Goal: Task Accomplishment & Management: Complete application form

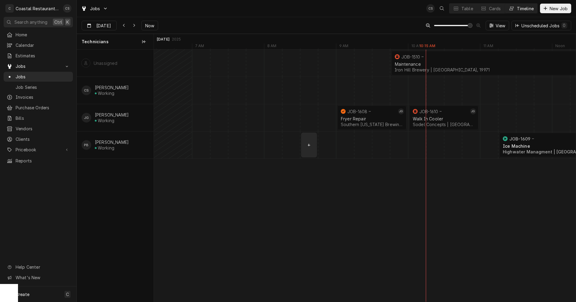
scroll to position [0, 8303]
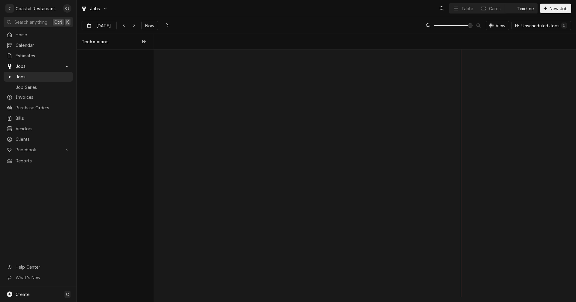
scroll to position [0, 8375]
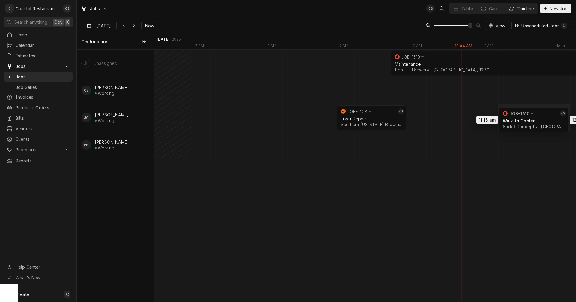
drag, startPoint x: 439, startPoint y: 117, endPoint x: 535, endPoint y: 119, distance: 96.7
click at [535, 119] on div "9:45 AM 12:45 PM JOB-1510 Maintenance Iron Hill Brewery | Rehoboth Beach, 19971…" at bounding box center [365, 176] width 422 height 252
click at [422, 116] on div "Dynamic Content Wrapper" at bounding box center [462, 117] width 17367 height 27
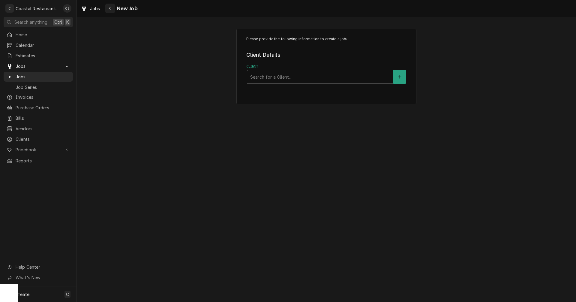
click at [112, 8] on div "Navigate back" at bounding box center [110, 8] width 6 height 6
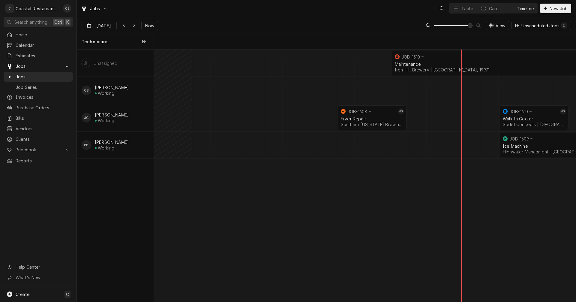
scroll to position [0, 8375]
click at [464, 7] on div "Table" at bounding box center [468, 8] width 12 height 6
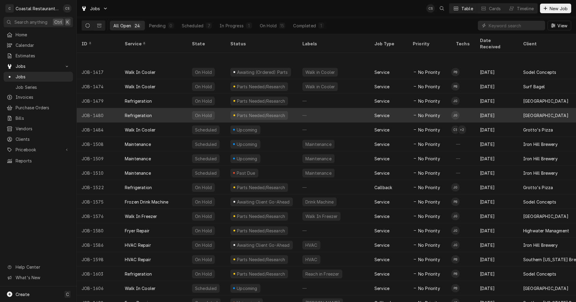
scroll to position [94, 0]
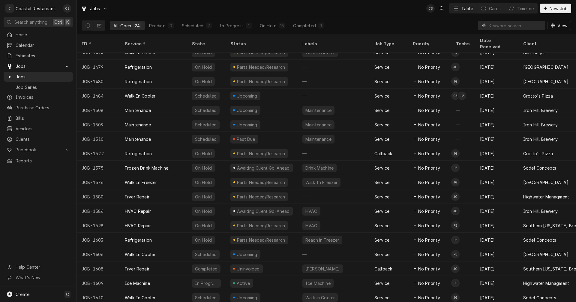
click at [511, 23] on input "Dynamic Content Wrapper" at bounding box center [515, 26] width 53 height 10
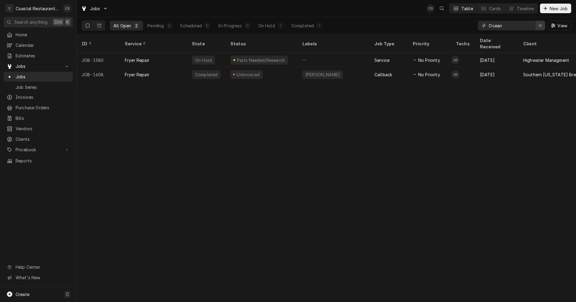
type input "Ocean"
click at [543, 25] on div "Erase input" at bounding box center [541, 26] width 6 height 6
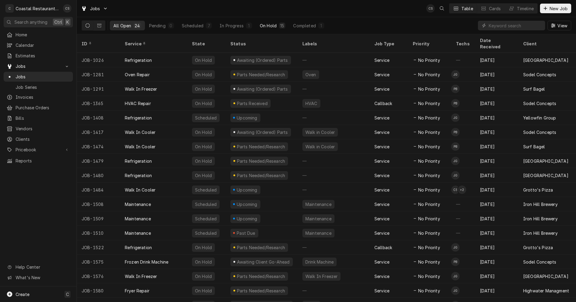
click at [270, 26] on div "On Hold" at bounding box center [268, 26] width 17 height 6
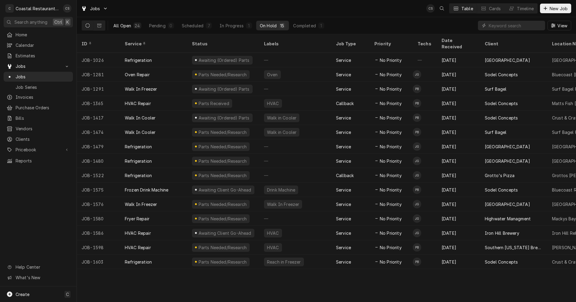
click at [129, 27] on div "All Open" at bounding box center [122, 26] width 18 height 6
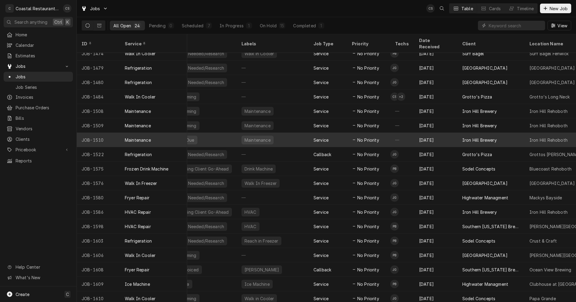
scroll to position [94, 61]
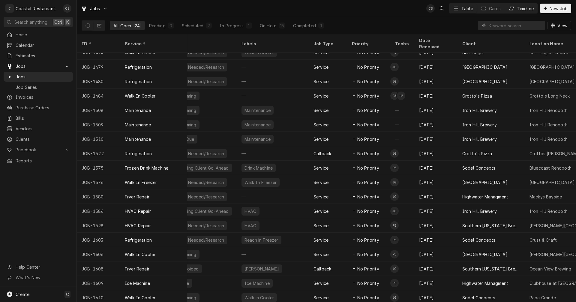
click at [529, 8] on div "Timeline" at bounding box center [525, 8] width 17 height 6
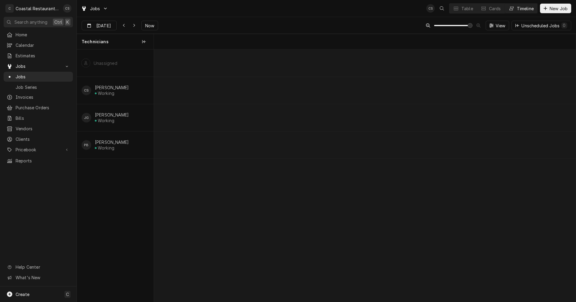
scroll to position [0, 8375]
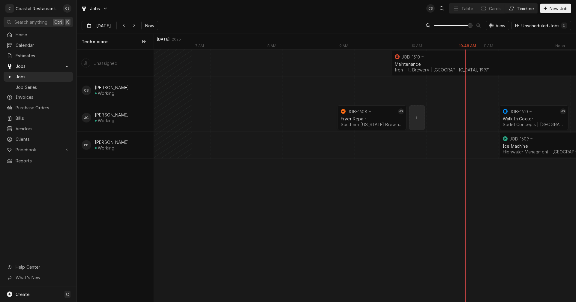
click at [422, 120] on div "Dynamic Content Wrapper" at bounding box center [462, 117] width 17367 height 27
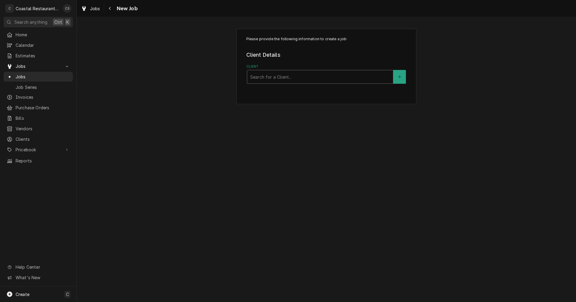
click at [330, 77] on div "Client" at bounding box center [320, 76] width 140 height 11
type input "Ocean"
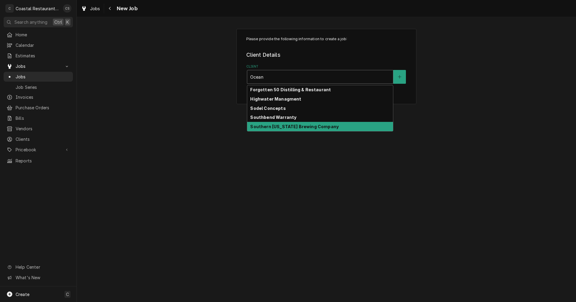
click at [271, 126] on strong "Southern [US_STATE] Brewing Company" at bounding box center [294, 126] width 89 height 5
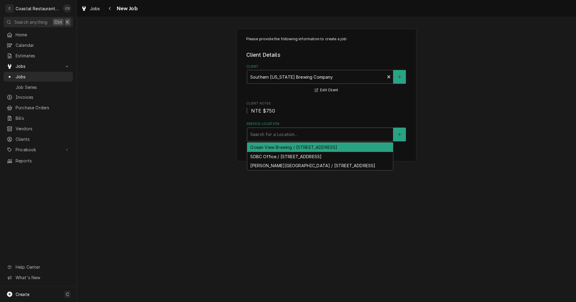
click at [269, 133] on div "Service Location" at bounding box center [320, 134] width 140 height 11
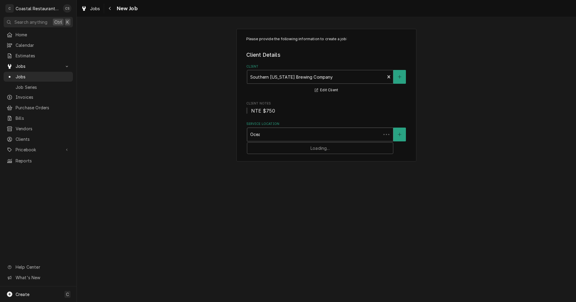
type input "Ocean"
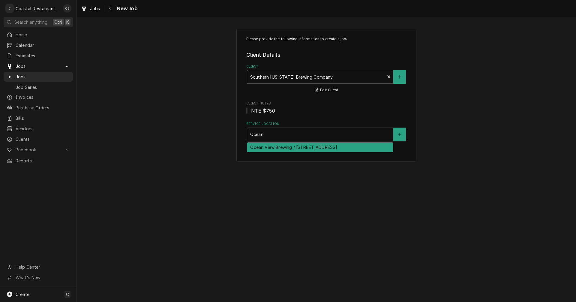
click at [278, 147] on div "Ocean View Brewing / 85 Atlantic Ave, Ocean View, DE 19970" at bounding box center [320, 147] width 146 height 9
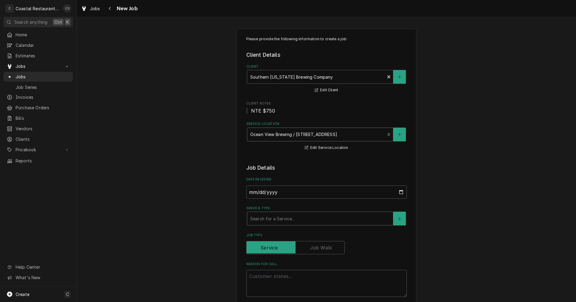
click at [287, 218] on div "Service Type" at bounding box center [320, 218] width 140 height 11
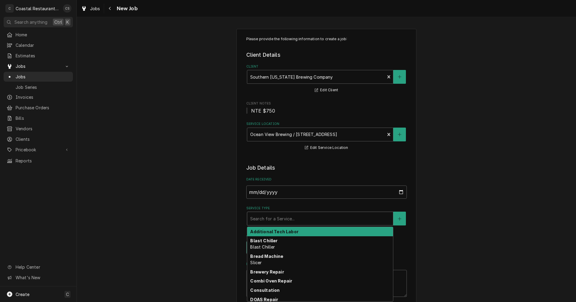
type textarea "x"
type input "s"
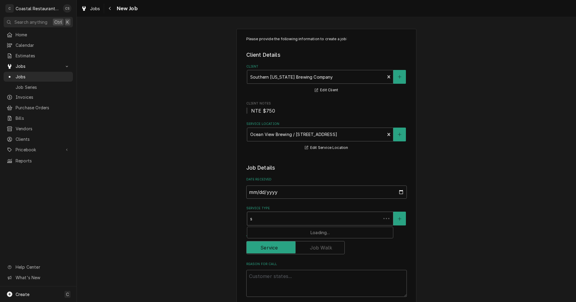
type textarea "x"
type input "st"
type textarea "x"
type input "ste"
type textarea "x"
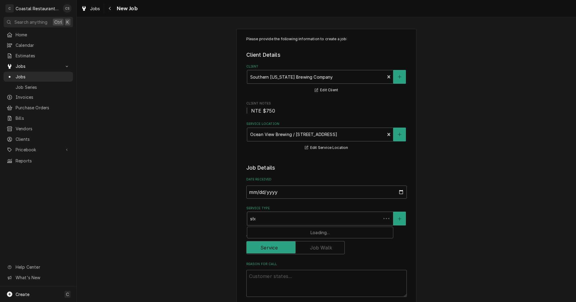
type input "stea"
type textarea "x"
type input "steam"
click at [276, 240] on strong "Steam Table Repair" at bounding box center [272, 240] width 44 height 5
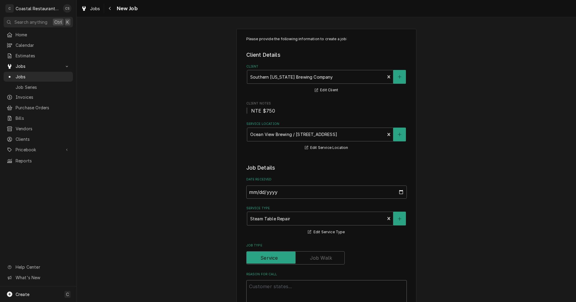
click at [267, 288] on textarea "Reason For Call" at bounding box center [327, 293] width 161 height 27
type textarea "x"
type textarea "r"
type textarea "x"
type textarea "re"
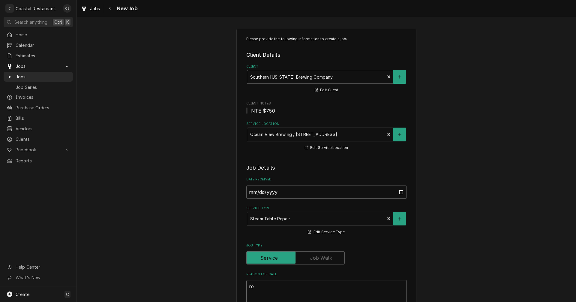
type textarea "x"
type textarea "rep"
type textarea "x"
type textarea "repl"
type textarea "x"
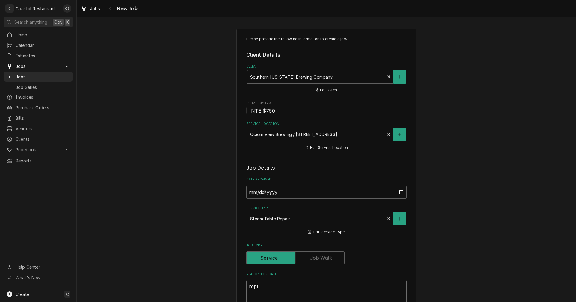
type textarea "repla"
type textarea "x"
type textarea "replac"
type textarea "x"
type textarea "replace"
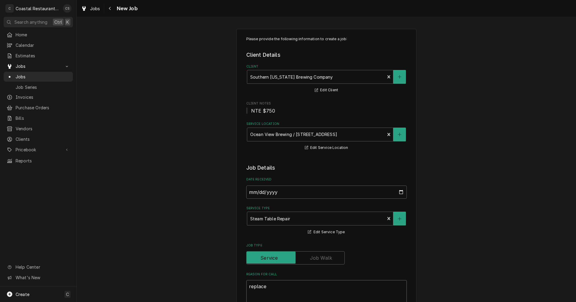
type textarea "x"
type textarea "replace"
type textarea "x"
type textarea "replace P"
type textarea "x"
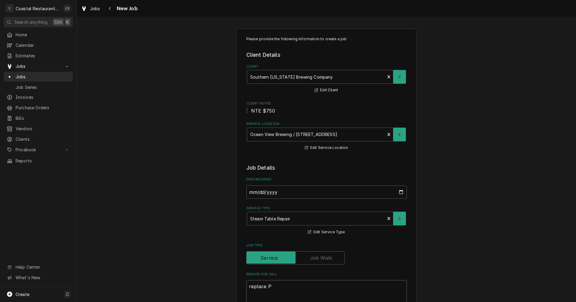
type textarea "replace Pa"
type textarea "x"
type textarea "replace Par"
type textarea "x"
type textarea "replace Part"
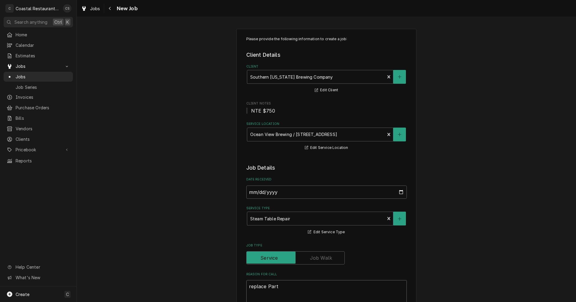
type textarea "x"
type textarea "replace Part"
type textarea "x"
type textarea "replace Part o"
type textarea "x"
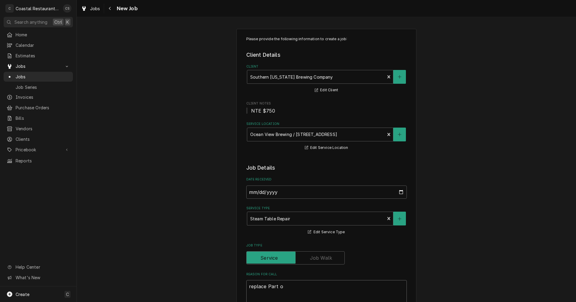
type textarea "replace Part of"
type textarea "x"
type textarea "replace Part ofn"
type textarea "x"
type textarea "replace Part of"
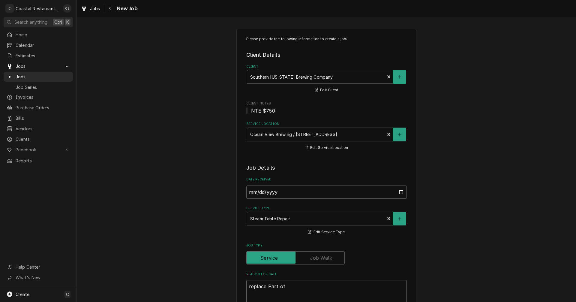
type textarea "x"
type textarea "replace Part o"
type textarea "x"
type textarea "replace Part on"
type textarea "x"
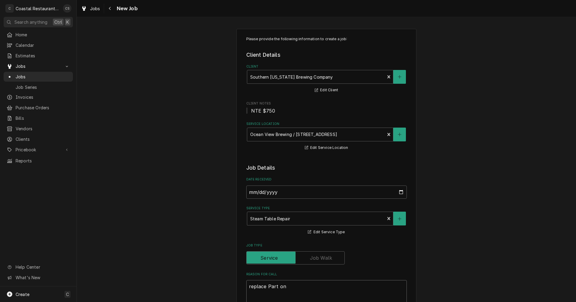
type textarea "replace Part on"
type textarea "x"
type textarea "replace Part on s"
type textarea "x"
type textarea "replace Part on st"
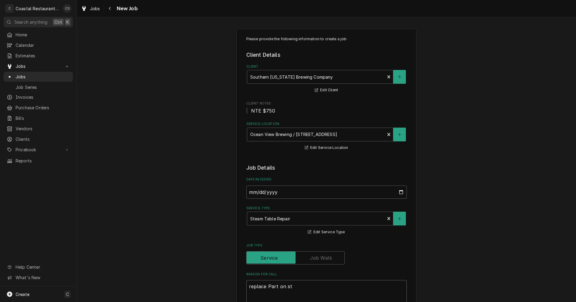
type textarea "x"
type textarea "replace Part on ste"
type textarea "x"
type textarea "replace Part on stea"
type textarea "x"
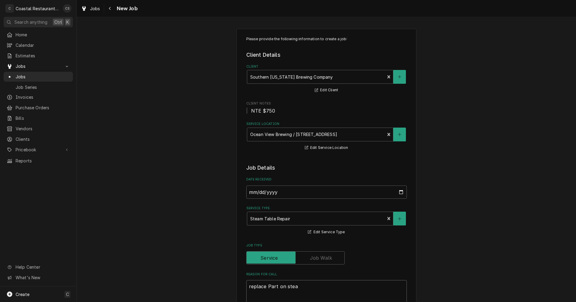
type textarea "replace Part on steam"
type textarea "x"
type textarea "replace Part on steam"
type textarea "x"
type textarea "replace Part on steam w"
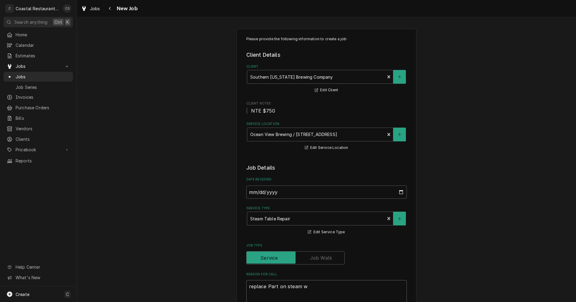
type textarea "x"
type textarea "replace Part on steam we"
type textarea "x"
type textarea "replace Part on steam wel"
type textarea "x"
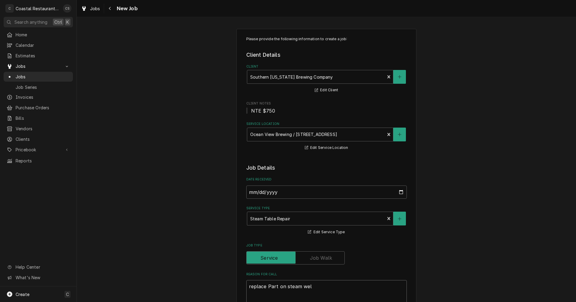
type textarea "replace Part on steam well"
type textarea "x"
type textarea "replace Part on steam well."
type textarea "x"
type textarea "replace Part on steam well."
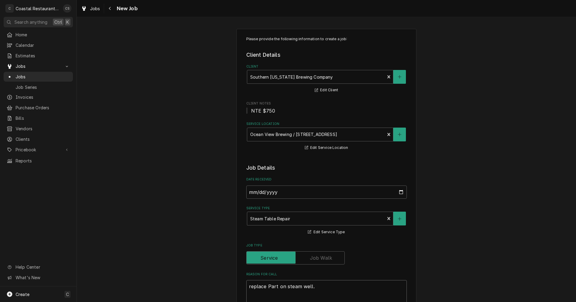
click at [248, 287] on textarea "replace Part on steam well." at bounding box center [327, 293] width 161 height 27
type textarea "x"
type textarea "eplace Part on steam well."
type textarea "x"
type textarea "Replace Part on steam well."
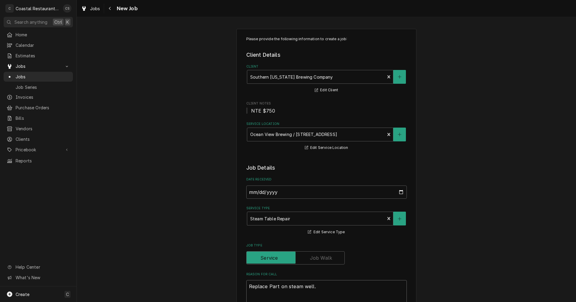
type textarea "x"
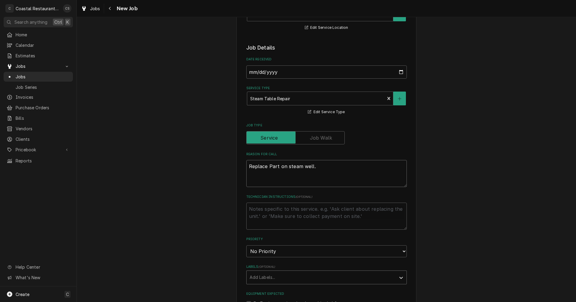
type textarea "Replace Part on steam well."
click at [259, 277] on div "Labels" at bounding box center [321, 277] width 143 height 11
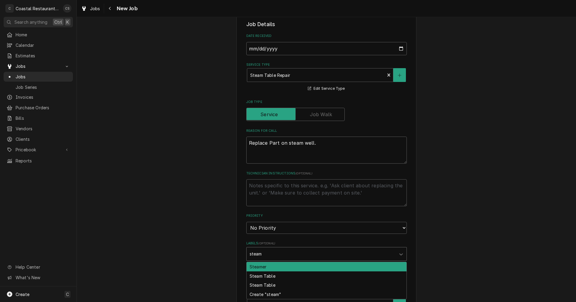
scroll to position [150, 0]
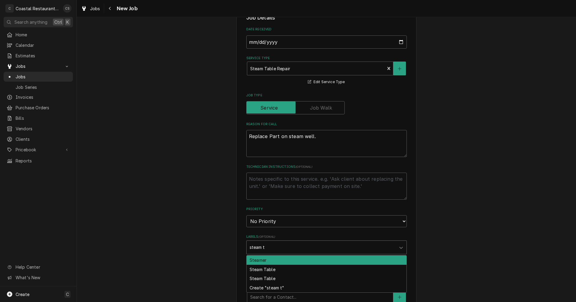
type input "steam ta"
click at [277, 261] on div "Steam Table" at bounding box center [327, 260] width 160 height 9
type textarea "x"
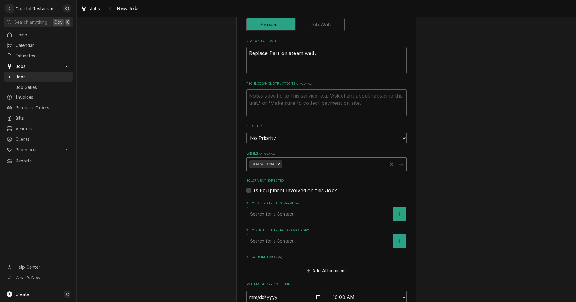
scroll to position [240, 0]
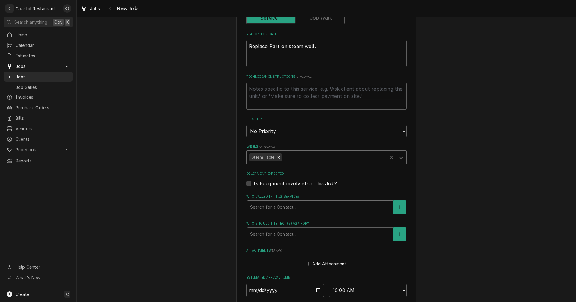
click at [279, 207] on div "Who called in this service?" at bounding box center [320, 207] width 140 height 11
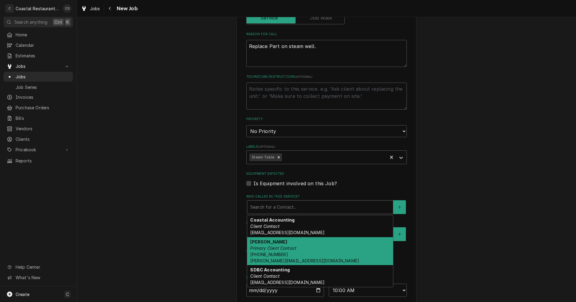
click at [269, 247] on em "Primary Client Contact" at bounding box center [273, 248] width 46 height 5
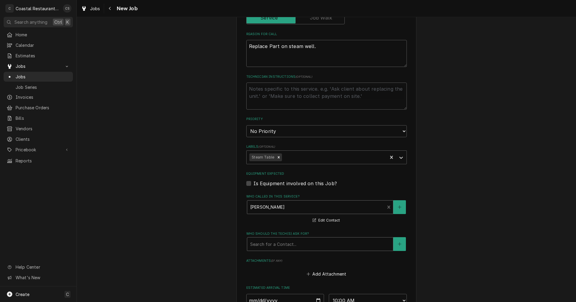
click at [272, 247] on div "Who should the tech(s) ask for?" at bounding box center [320, 244] width 140 height 11
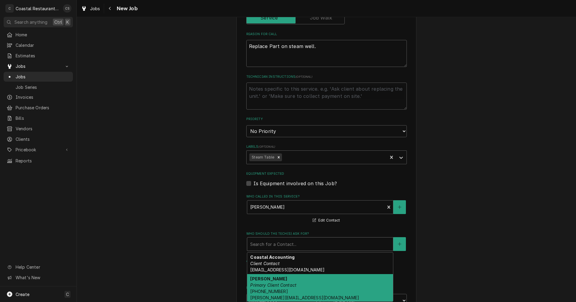
click at [273, 283] on em "Primary Client Contact" at bounding box center [273, 285] width 46 height 5
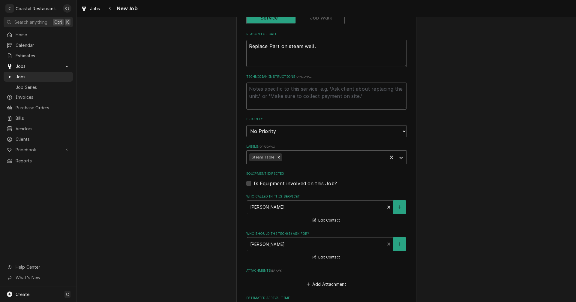
scroll to position [381, 0]
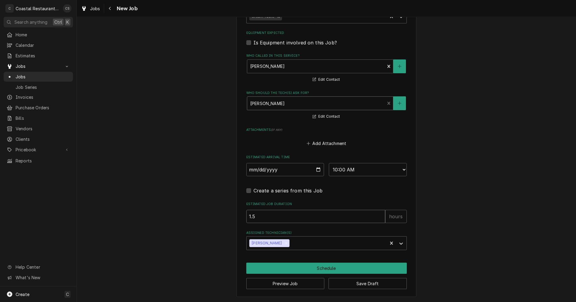
click at [258, 215] on input "1.5" at bounding box center [316, 216] width 139 height 13
type textarea "x"
type input "1"
type textarea "x"
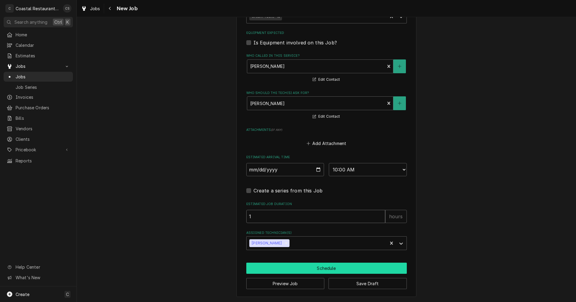
type input "1"
click at [319, 268] on button "Schedule" at bounding box center [327, 268] width 161 height 11
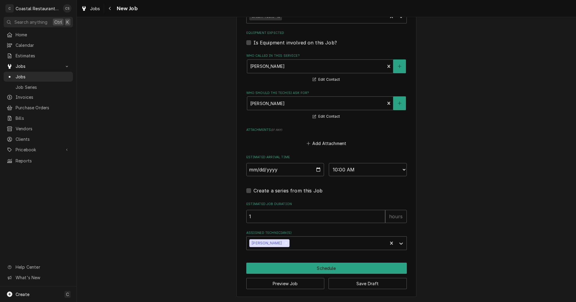
scroll to position [376, 0]
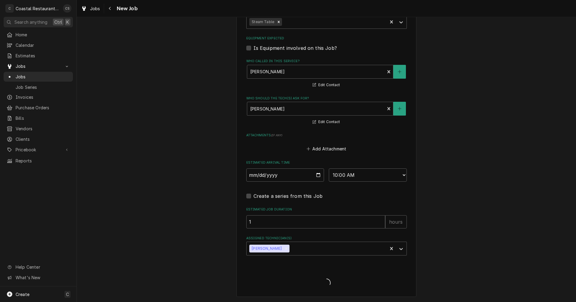
type textarea "x"
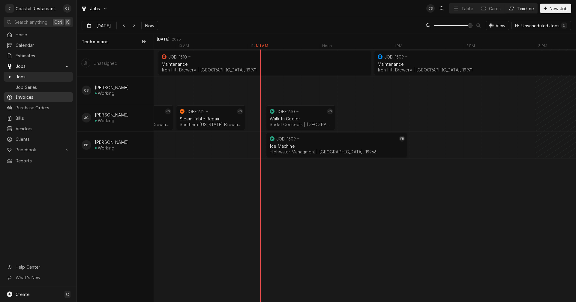
click at [28, 94] on span "Invoices" at bounding box center [43, 97] width 54 height 6
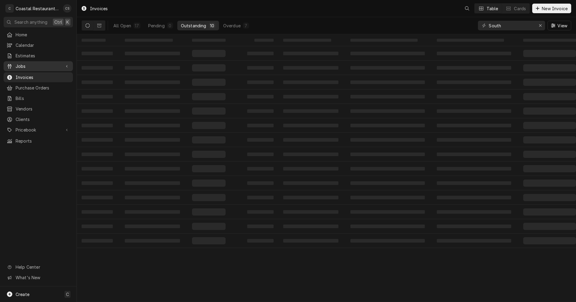
click at [19, 66] on span "Jobs" at bounding box center [38, 66] width 45 height 6
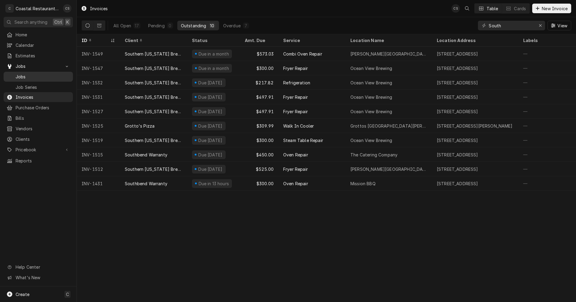
click at [23, 74] on span "Jobs" at bounding box center [43, 77] width 54 height 6
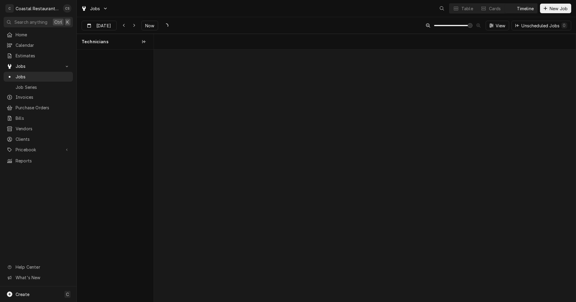
scroll to position [0, 8374]
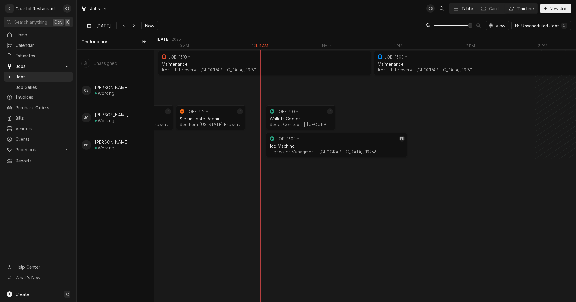
click at [470, 11] on div "Table" at bounding box center [468, 8] width 12 height 6
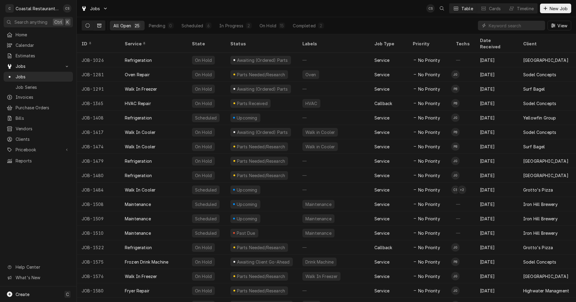
click at [100, 25] on icon "Dynamic Content Wrapper" at bounding box center [99, 25] width 4 height 4
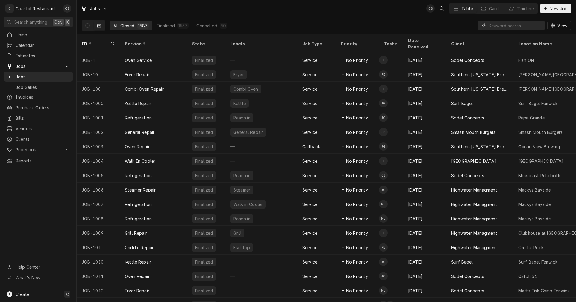
click at [498, 24] on input "Dynamic Content Wrapper" at bounding box center [515, 26] width 53 height 10
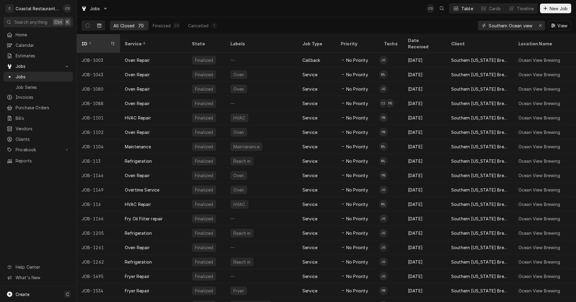
type input "Southern Ocean view"
click at [98, 41] on div "ID" at bounding box center [96, 44] width 28 height 6
click at [113, 42] on icon "Dynamic Content Wrapper" at bounding box center [113, 44] width 4 height 4
click at [101, 41] on div "ID" at bounding box center [98, 44] width 32 height 6
click at [158, 26] on div "Finalized" at bounding box center [162, 26] width 18 height 6
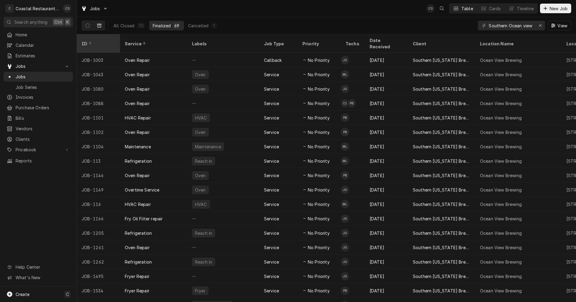
click at [100, 41] on div "ID" at bounding box center [98, 44] width 32 height 6
click at [113, 42] on icon "Dynamic Content Wrapper" at bounding box center [113, 44] width 4 height 4
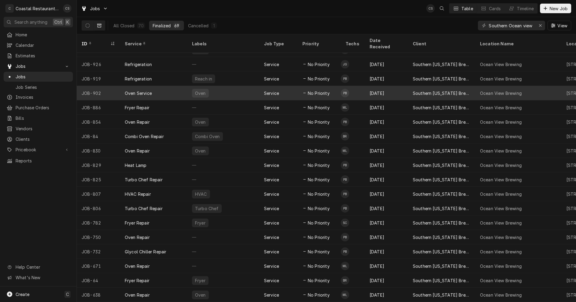
scroll to position [0, 0]
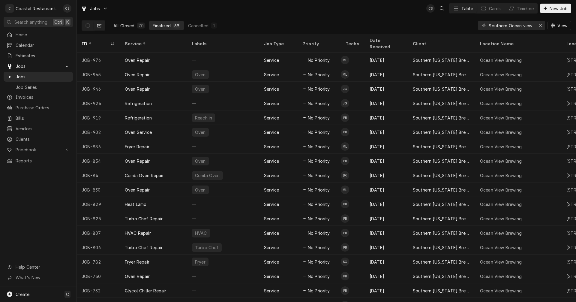
click at [128, 25] on div "All Closed" at bounding box center [123, 26] width 21 height 6
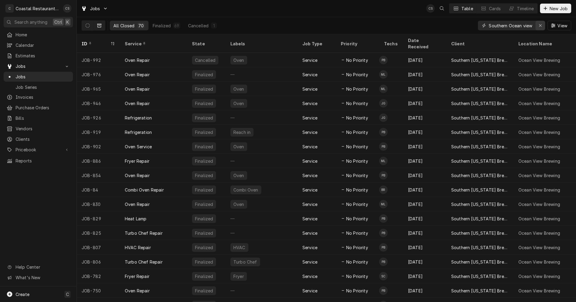
click at [539, 25] on icon "Erase input" at bounding box center [540, 25] width 3 height 4
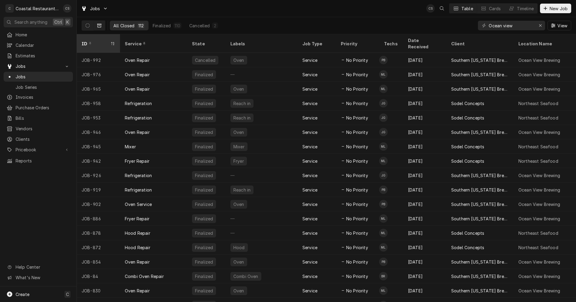
click at [108, 41] on div "ID" at bounding box center [96, 44] width 28 height 6
click at [110, 41] on div "Dynamic Content Wrapper" at bounding box center [112, 43] width 5 height 5
click at [110, 41] on div "ID" at bounding box center [98, 44] width 32 height 6
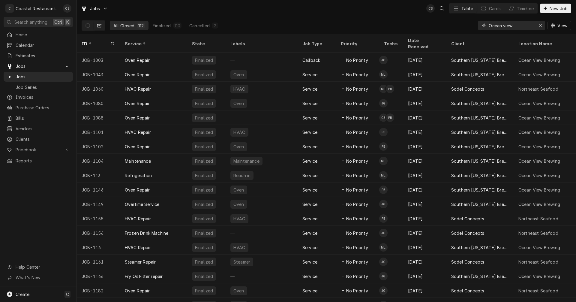
click at [527, 26] on input "Ocean view" at bounding box center [511, 26] width 45 height 10
type input "Ocean view Fryer"
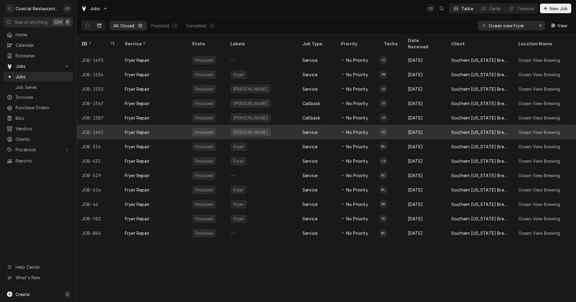
click at [150, 129] on div "Fryer Repair" at bounding box center [137, 132] width 25 height 6
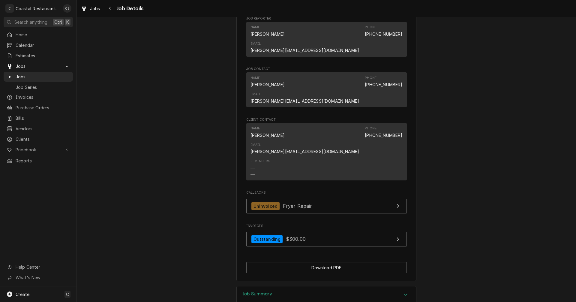
scroll to position [390, 0]
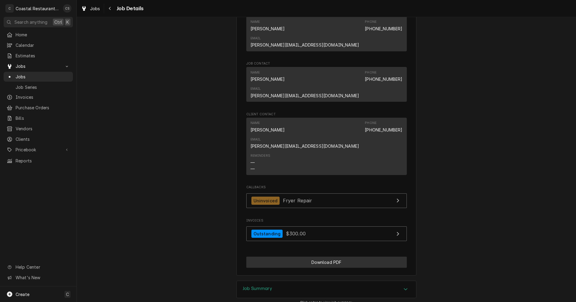
click at [308, 257] on button "Download PDF" at bounding box center [327, 262] width 161 height 11
drag, startPoint x: 110, startPoint y: 6, endPoint x: 113, endPoint y: 12, distance: 6.6
click at [110, 6] on icon "Navigate back" at bounding box center [110, 8] width 3 height 4
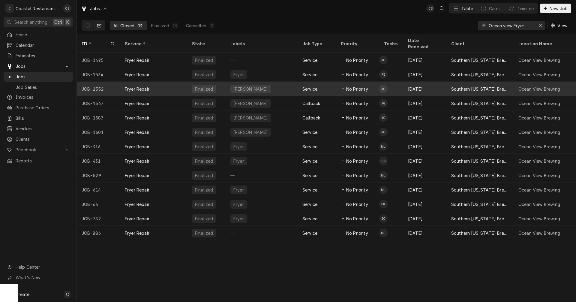
click at [163, 82] on div "Fryer Repair" at bounding box center [153, 89] width 67 height 14
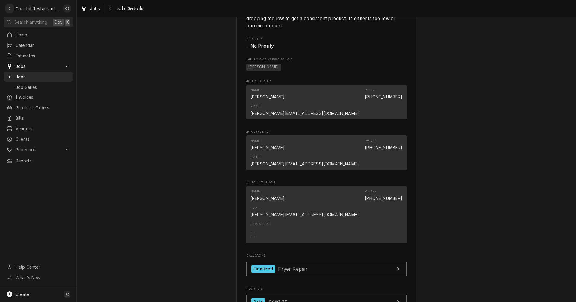
scroll to position [419, 0]
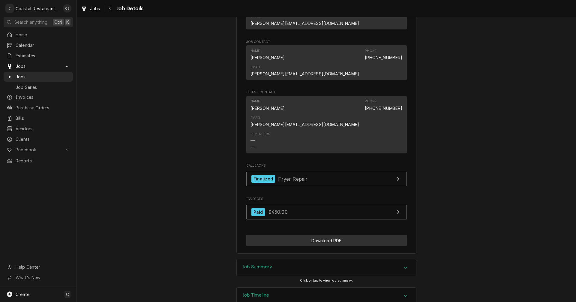
click at [315, 235] on button "Download PDF" at bounding box center [327, 240] width 161 height 11
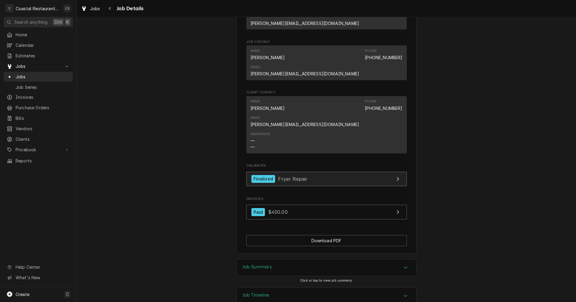
click at [273, 175] on div "Finalized Fryer Repair" at bounding box center [280, 179] width 56 height 8
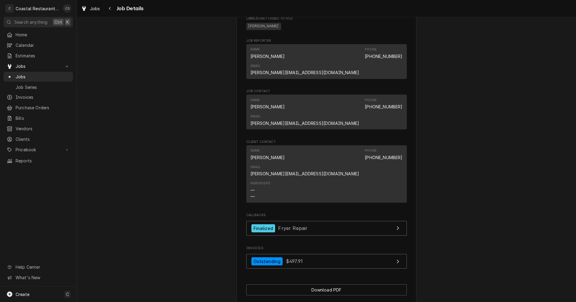
scroll to position [450, 0]
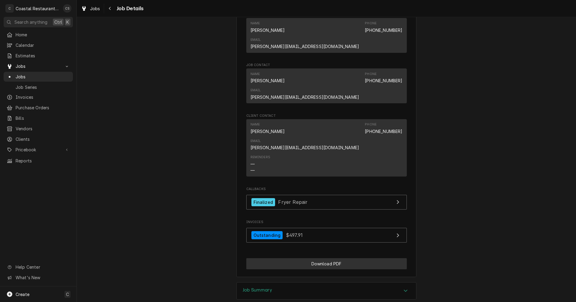
click at [337, 258] on button "Download PDF" at bounding box center [327, 263] width 161 height 11
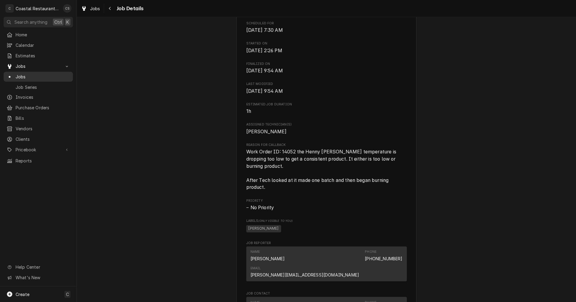
scroll to position [210, 0]
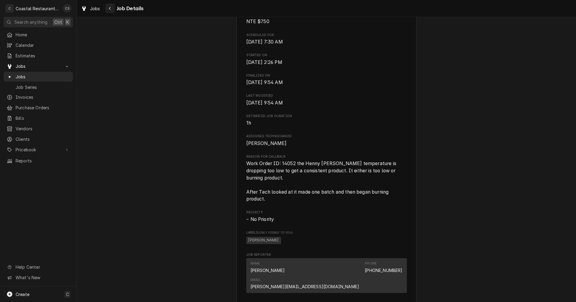
click at [111, 7] on div "Navigate back" at bounding box center [110, 8] width 6 height 6
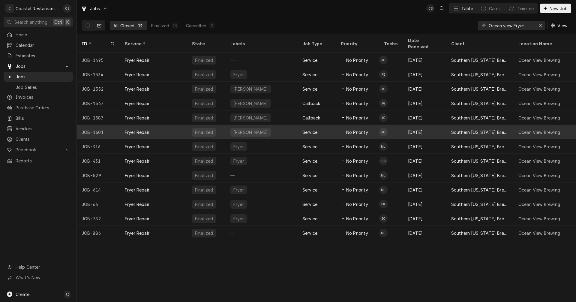
click at [154, 126] on div "Fryer Repair" at bounding box center [153, 132] width 67 height 14
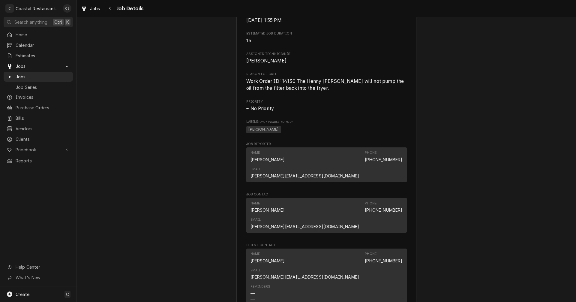
scroll to position [300, 0]
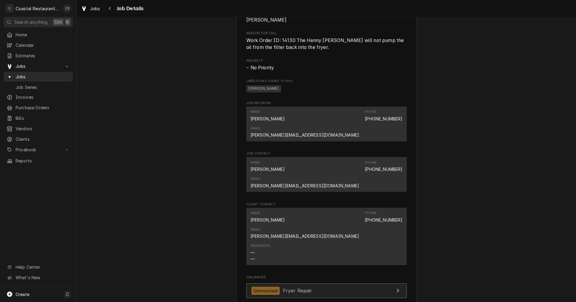
click at [279, 287] on div "Uninvoiced Fryer Repair" at bounding box center [282, 291] width 61 height 8
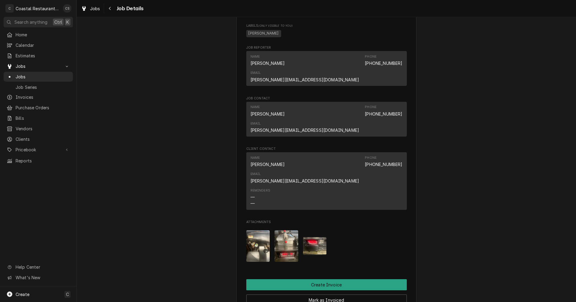
scroll to position [390, 0]
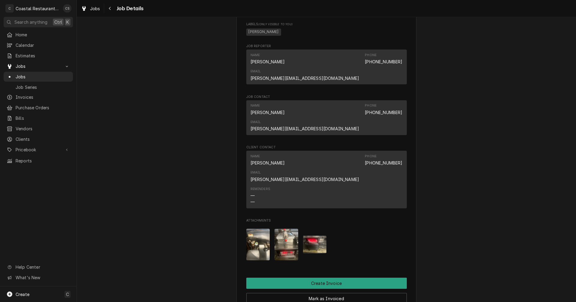
click at [315, 236] on img "Attachments" at bounding box center [315, 245] width 24 height 18
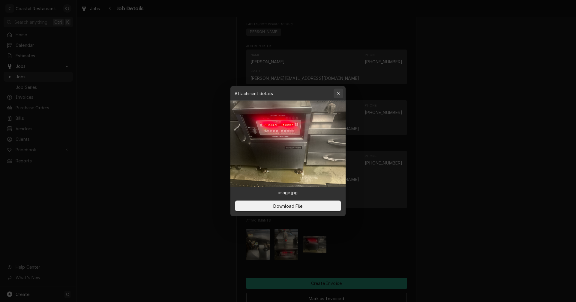
click at [341, 94] on div "button" at bounding box center [339, 93] width 6 height 6
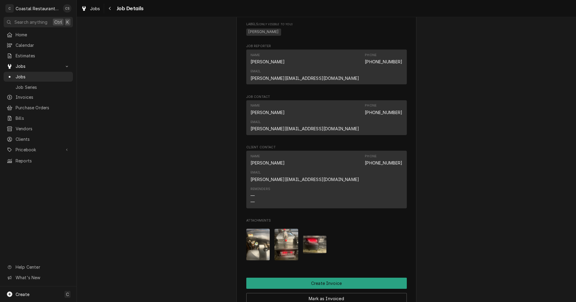
click at [287, 229] on img "Attachments" at bounding box center [287, 245] width 24 height 32
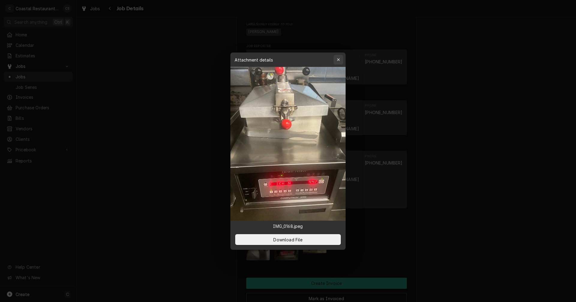
click at [340, 59] on icon "button" at bounding box center [338, 60] width 3 height 4
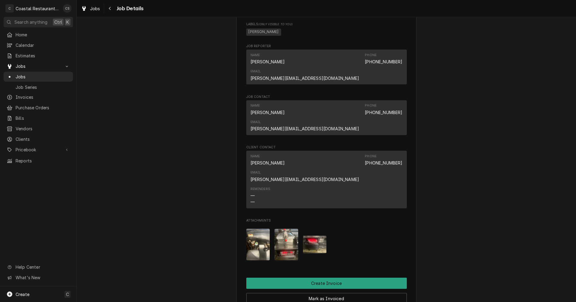
click at [260, 229] on img "Attachments" at bounding box center [259, 245] width 24 height 32
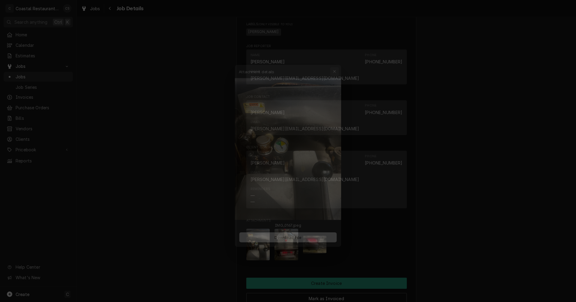
click at [341, 59] on div "button" at bounding box center [339, 60] width 6 height 6
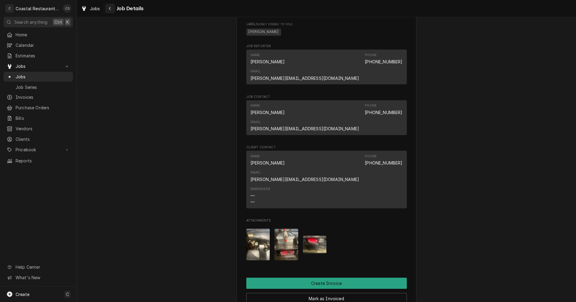
click at [111, 9] on div "Navigate back" at bounding box center [110, 8] width 6 height 6
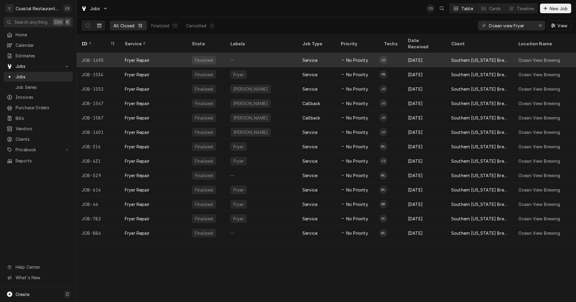
click at [168, 53] on div "Fryer Repair" at bounding box center [153, 60] width 67 height 14
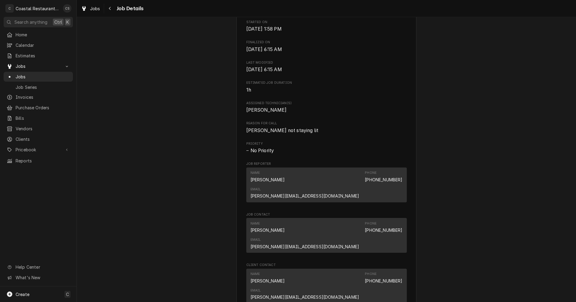
scroll to position [365, 0]
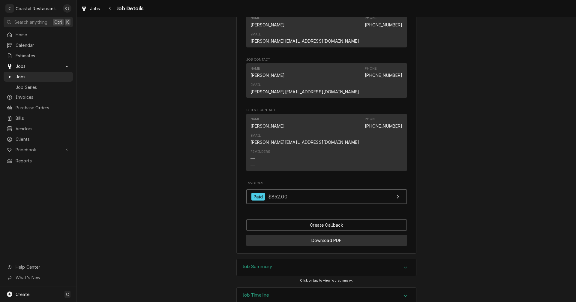
click at [317, 235] on button "Download PDF" at bounding box center [327, 240] width 161 height 11
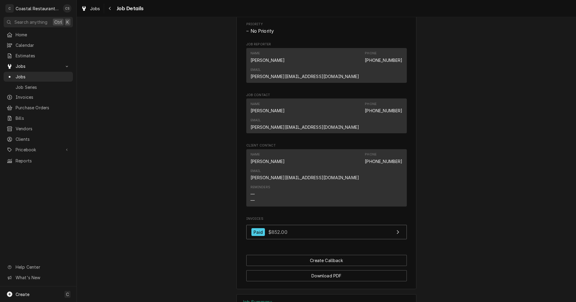
scroll to position [275, 0]
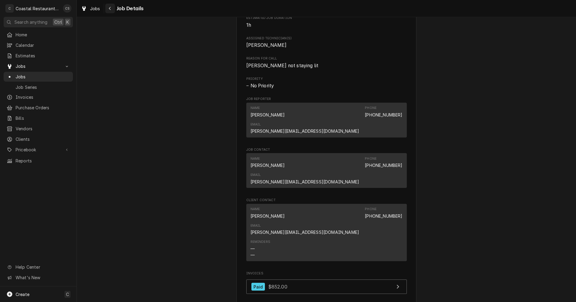
click at [110, 7] on icon "Navigate back" at bounding box center [110, 8] width 3 height 4
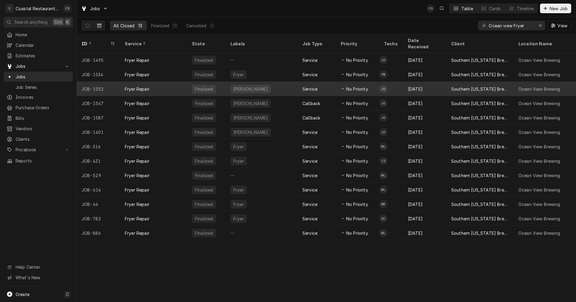
click at [158, 82] on div "Fryer Repair" at bounding box center [153, 89] width 67 height 14
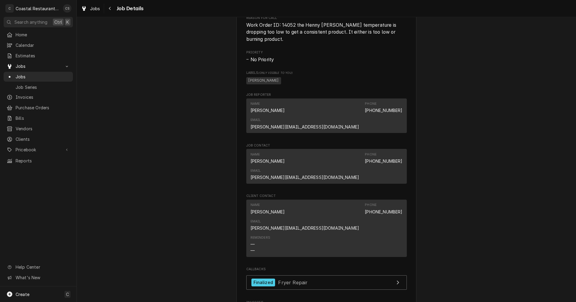
scroll to position [360, 0]
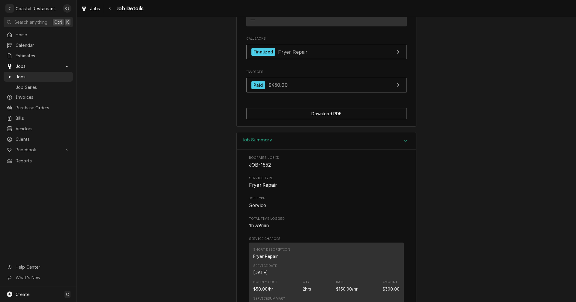
scroll to position [480, 0]
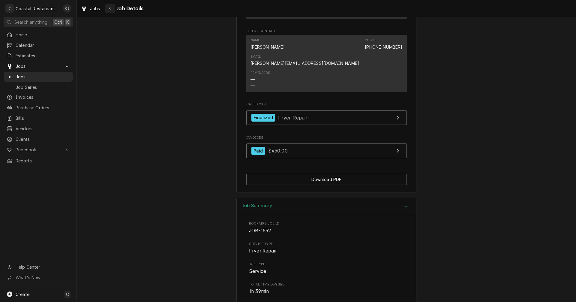
click at [112, 7] on div "Navigate back" at bounding box center [110, 8] width 6 height 6
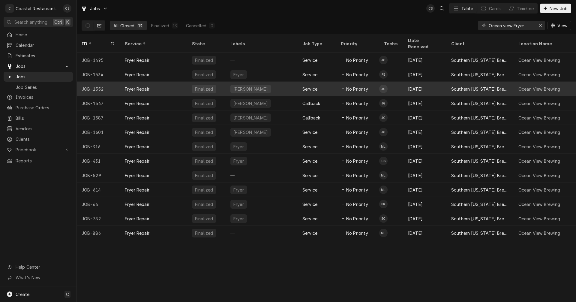
click at [110, 82] on div "JOB-1552" at bounding box center [98, 89] width 43 height 14
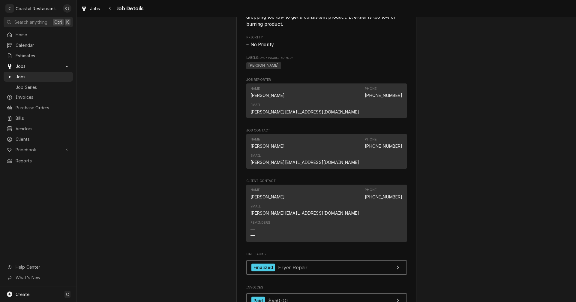
scroll to position [329, 0]
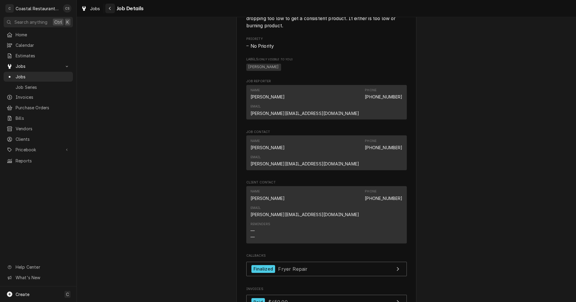
click at [113, 8] on button "Navigate back" at bounding box center [110, 9] width 10 height 10
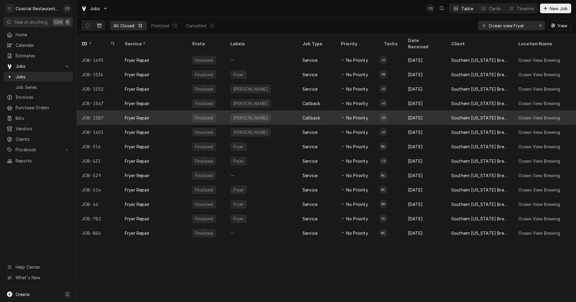
click at [106, 110] on div "JOB-1587" at bounding box center [98, 117] width 43 height 14
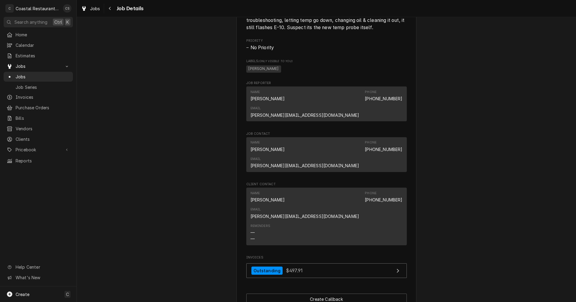
scroll to position [450, 0]
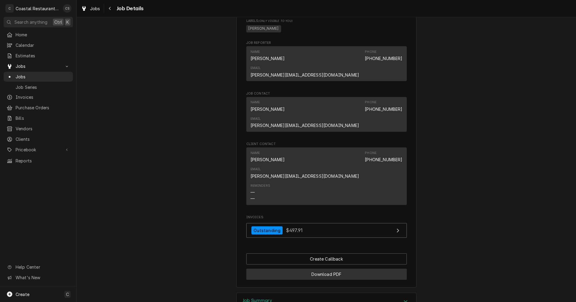
click at [319, 269] on button "Download PDF" at bounding box center [327, 274] width 161 height 11
click at [110, 8] on icon "Navigate back" at bounding box center [110, 8] width 2 height 3
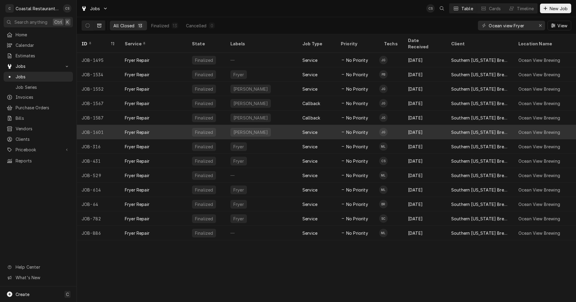
click at [160, 125] on div "Fryer Repair" at bounding box center [153, 132] width 67 height 14
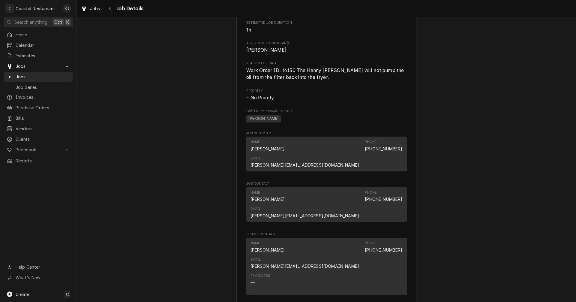
scroll to position [390, 0]
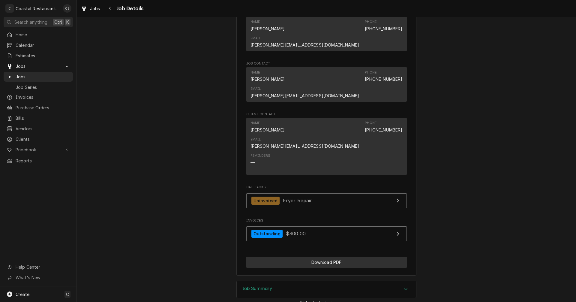
click at [300, 257] on button "Download PDF" at bounding box center [327, 262] width 161 height 11
click at [110, 8] on icon "Navigate back" at bounding box center [110, 8] width 3 height 4
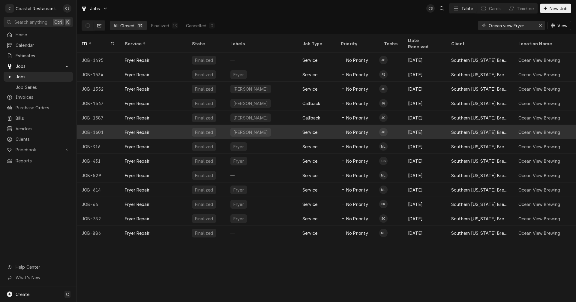
click at [153, 125] on div "Fryer Repair" at bounding box center [153, 132] width 67 height 14
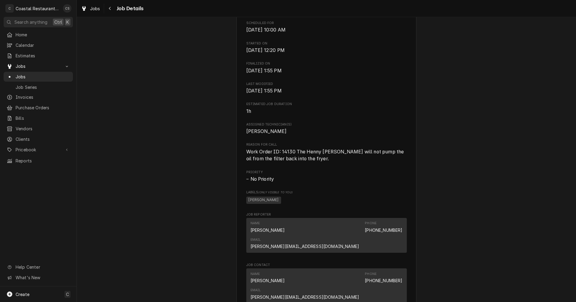
scroll to position [300, 0]
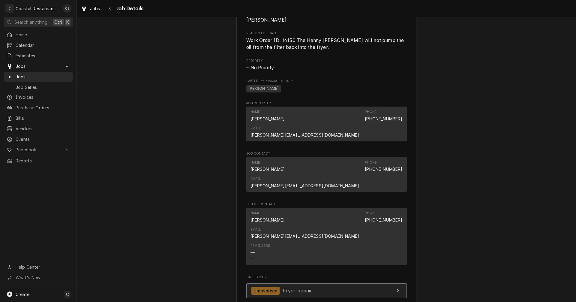
click at [286, 288] on span "Fryer Repair" at bounding box center [297, 291] width 29 height 6
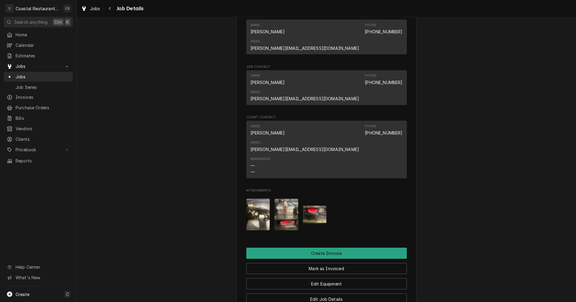
scroll to position [540, 0]
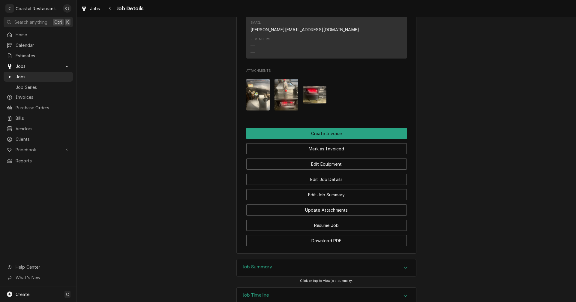
click at [262, 264] on h3 "Job Summary" at bounding box center [257, 267] width 29 height 6
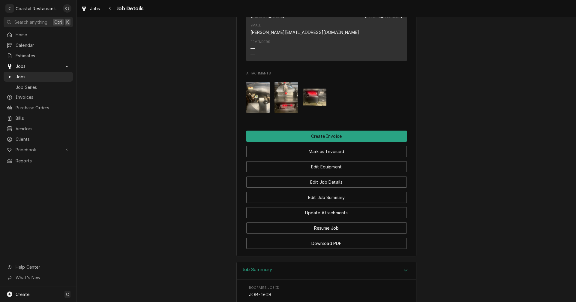
scroll to position [510, 0]
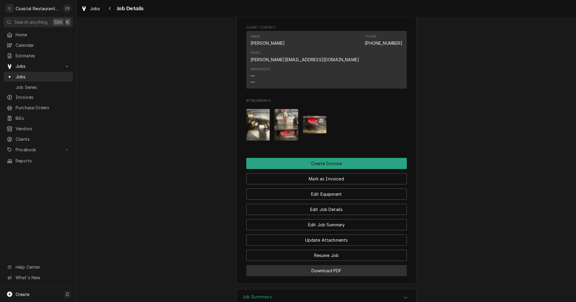
click at [329, 265] on button "Download PDF" at bounding box center [327, 270] width 161 height 11
click at [111, 8] on div "Navigate back" at bounding box center [110, 8] width 6 height 6
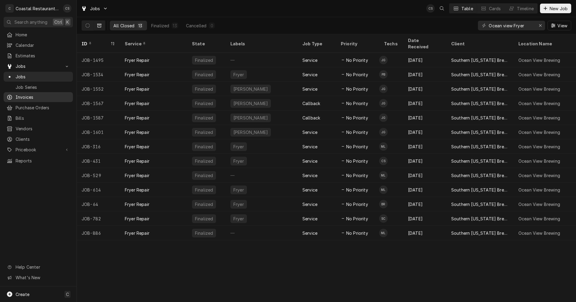
click at [32, 94] on span "Invoices" at bounding box center [43, 97] width 54 height 6
click at [32, 95] on span "Invoices" at bounding box center [43, 97] width 54 height 6
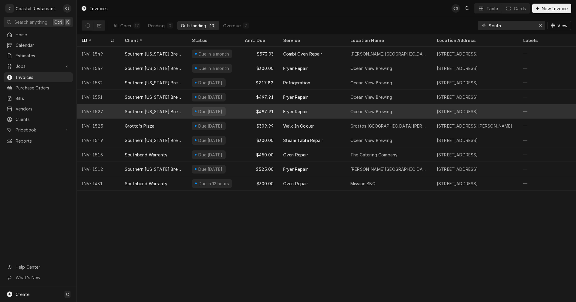
click at [106, 110] on div "INV-1527" at bounding box center [98, 111] width 43 height 14
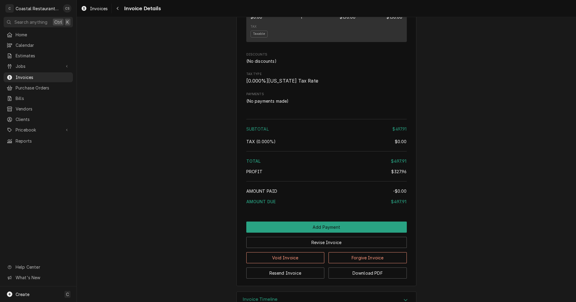
scroll to position [631, 0]
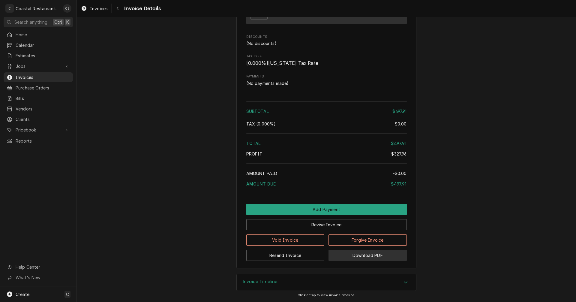
click at [377, 256] on button "Download PDF" at bounding box center [368, 255] width 78 height 11
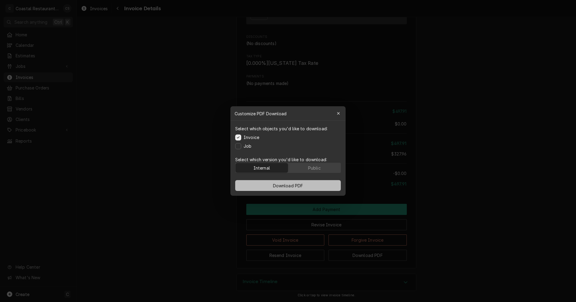
click at [283, 185] on span "Download PDF" at bounding box center [288, 186] width 33 height 6
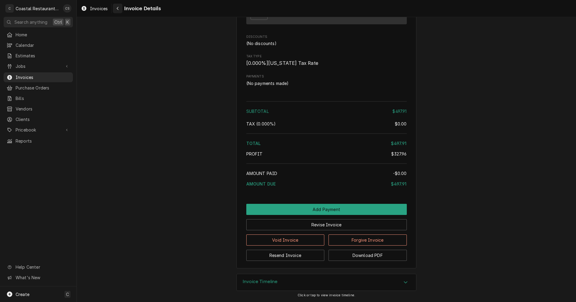
click at [118, 8] on icon "Navigate back" at bounding box center [117, 8] width 3 height 4
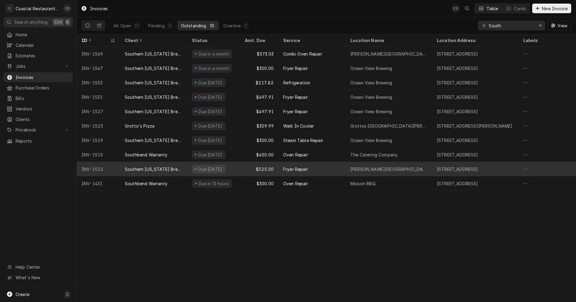
click at [170, 168] on div "Southern [US_STATE] Brewing Company" at bounding box center [154, 169] width 58 height 6
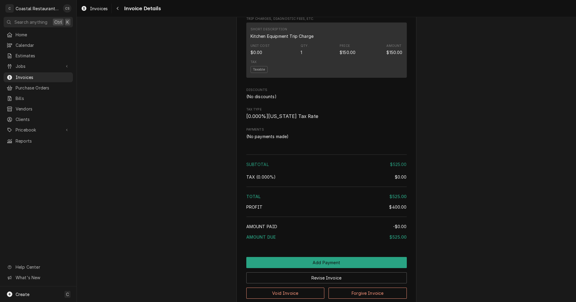
scroll to position [546, 0]
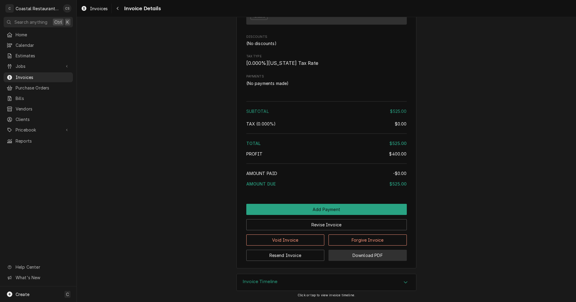
click at [356, 257] on button "Download PDF" at bounding box center [368, 255] width 78 height 11
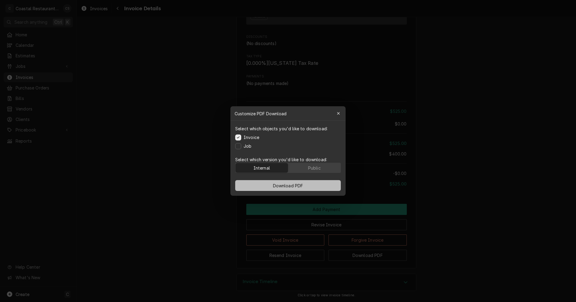
click at [280, 186] on span "Download PDF" at bounding box center [288, 186] width 33 height 6
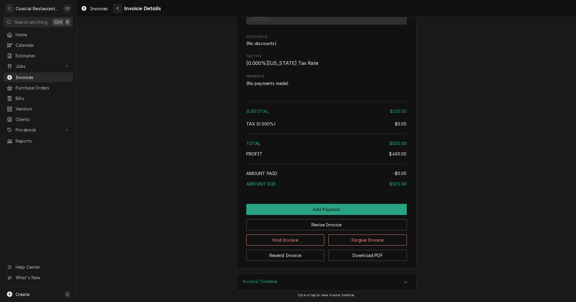
click at [119, 6] on icon "Navigate back" at bounding box center [117, 8] width 3 height 4
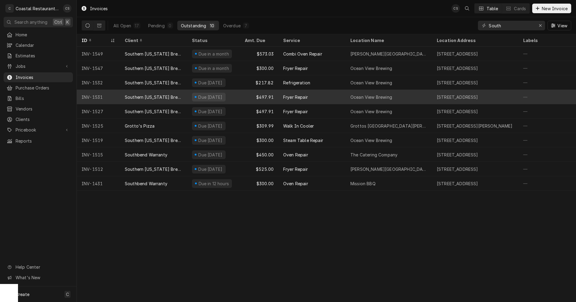
click at [165, 97] on div "Southern [US_STATE] Brewing Company" at bounding box center [154, 97] width 58 height 6
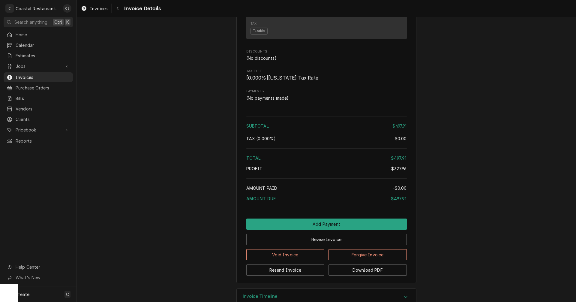
scroll to position [601, 0]
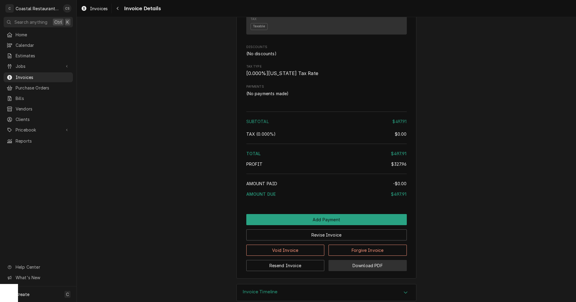
click at [357, 271] on button "Download PDF" at bounding box center [368, 265] width 78 height 11
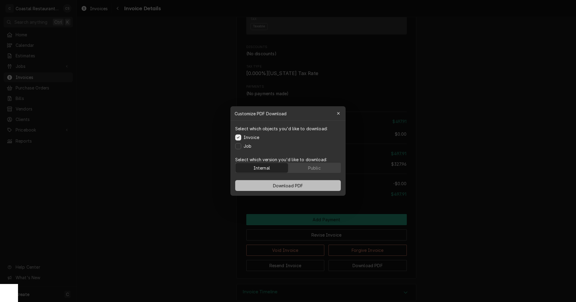
click at [304, 186] on span "Download PDF" at bounding box center [288, 186] width 33 height 6
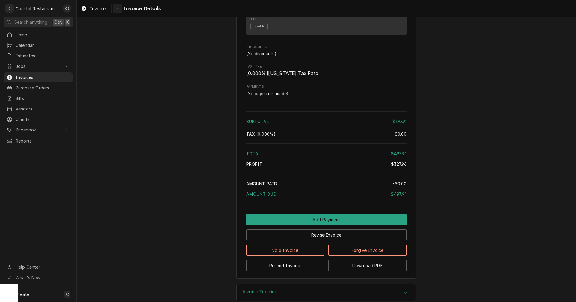
click at [119, 8] on icon "Navigate back" at bounding box center [117, 8] width 3 height 4
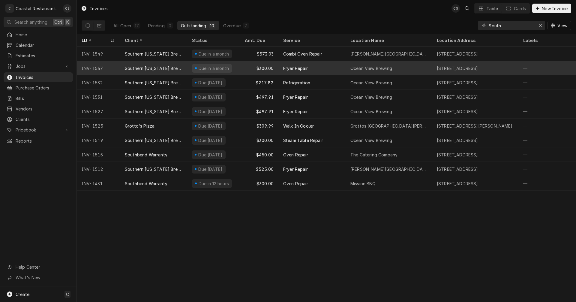
click at [165, 66] on div "Southern [US_STATE] Brewing Company" at bounding box center [154, 68] width 58 height 6
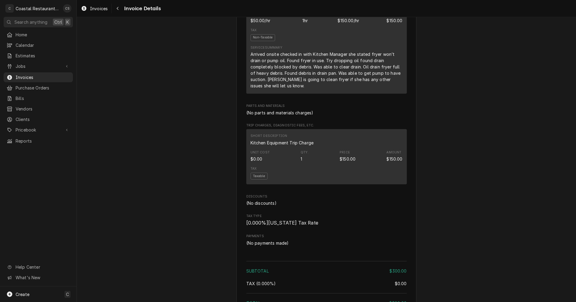
scroll to position [540, 0]
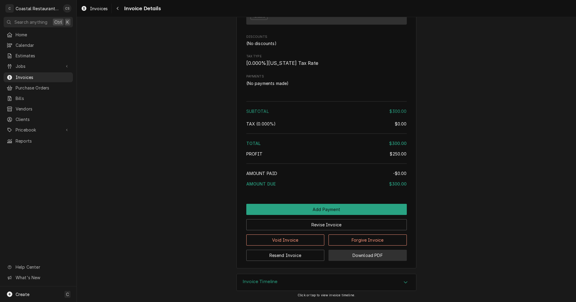
click at [355, 257] on button "Download PDF" at bounding box center [368, 255] width 78 height 11
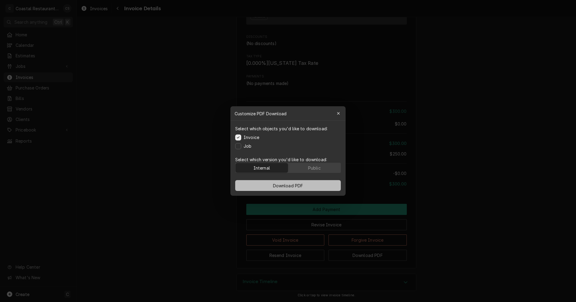
click at [282, 184] on span "Download PDF" at bounding box center [288, 186] width 33 height 6
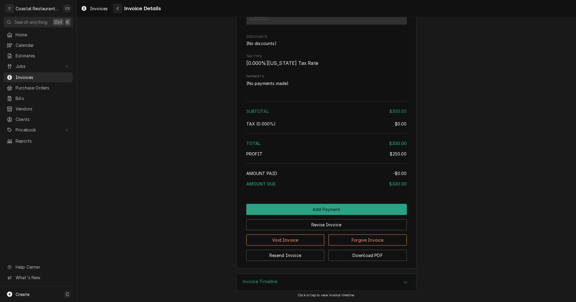
click at [118, 9] on icon "Navigate back" at bounding box center [117, 8] width 3 height 4
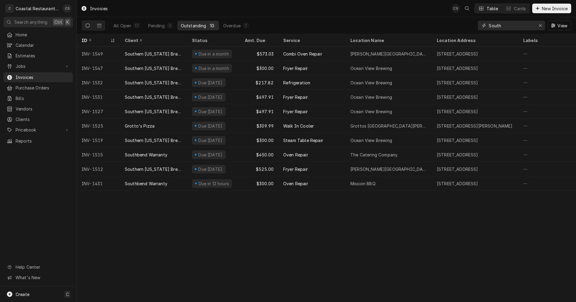
click at [503, 25] on input "South" at bounding box center [511, 26] width 45 height 10
type input "Southe"
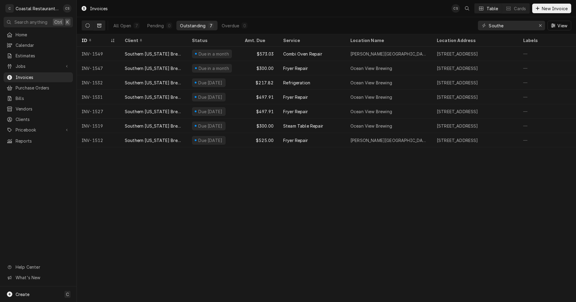
click at [100, 27] on icon "Dynamic Content Wrapper" at bounding box center [99, 25] width 4 height 4
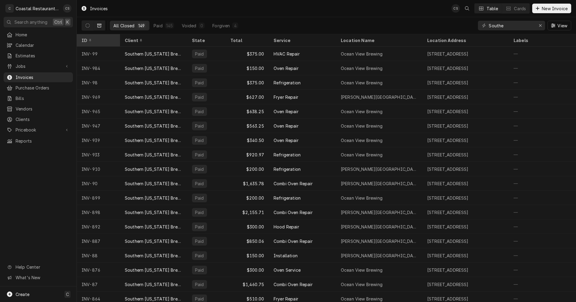
click at [100, 39] on div "ID" at bounding box center [98, 40] width 32 height 6
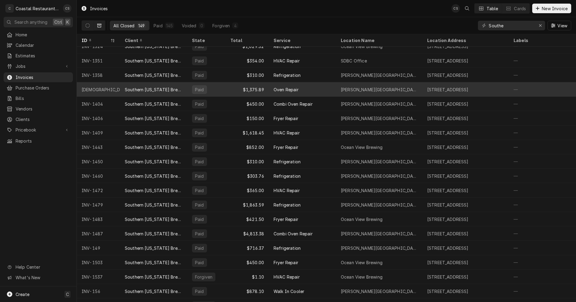
scroll to position [526, 0]
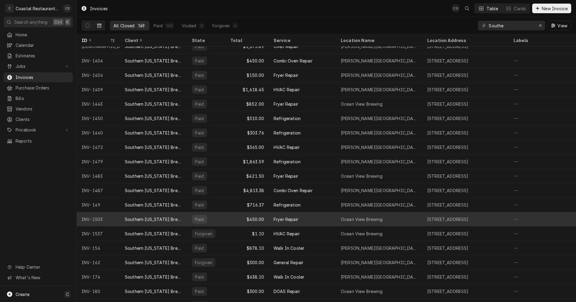
click at [150, 217] on div "Southern Delaware Brewing Company" at bounding box center [154, 219] width 58 height 6
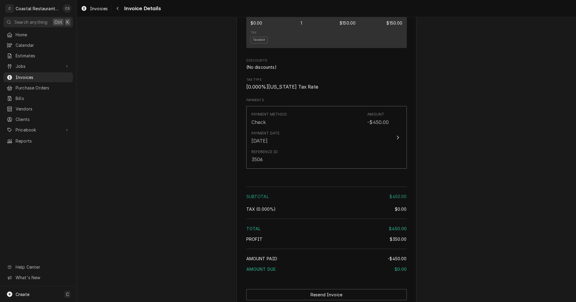
scroll to position [585, 0]
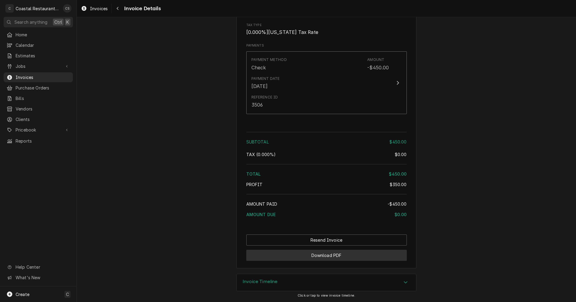
click at [321, 257] on button "Download PDF" at bounding box center [327, 255] width 161 height 11
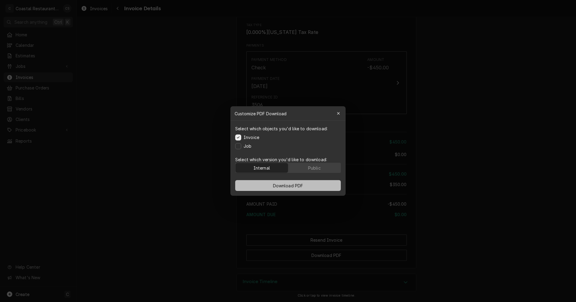
click at [302, 185] on span "Download PDF" at bounding box center [288, 186] width 33 height 6
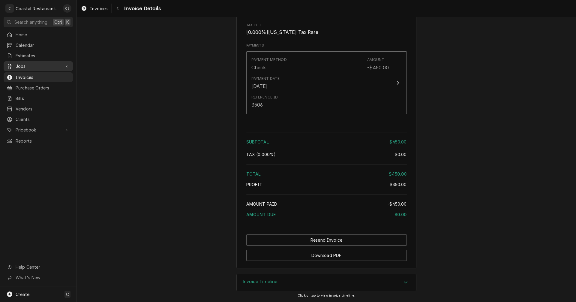
click at [38, 64] on span "Jobs" at bounding box center [38, 66] width 45 height 6
click at [39, 74] on span "Jobs" at bounding box center [43, 77] width 54 height 6
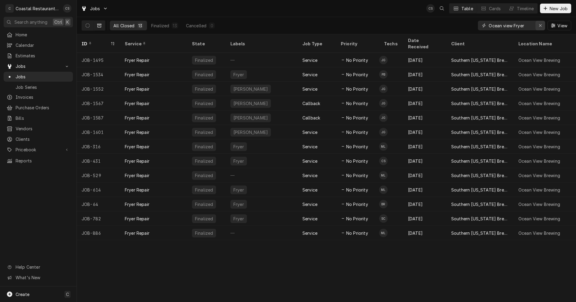
click at [541, 24] on icon "Erase input" at bounding box center [540, 25] width 3 height 4
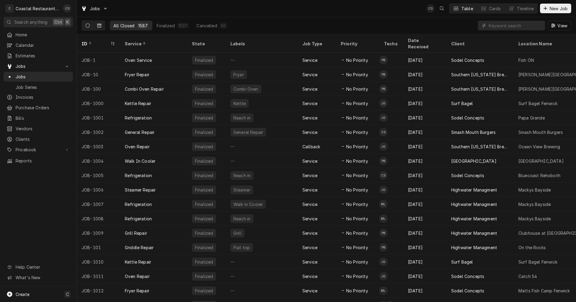
click at [86, 25] on icon "Dynamic Content Wrapper" at bounding box center [88, 25] width 4 height 4
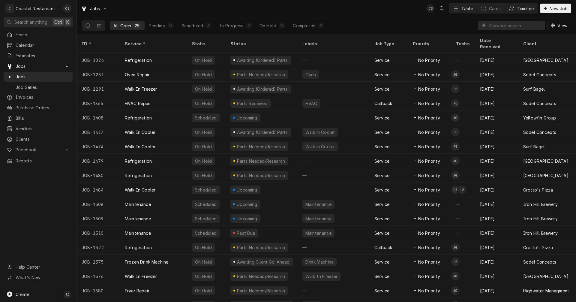
click at [518, 9] on div "Timeline" at bounding box center [525, 8] width 17 height 6
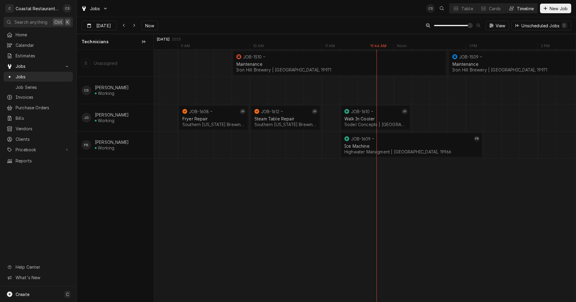
scroll to position [0, 8299]
click at [423, 116] on div "normal" at bounding box center [538, 117] width 17367 height 27
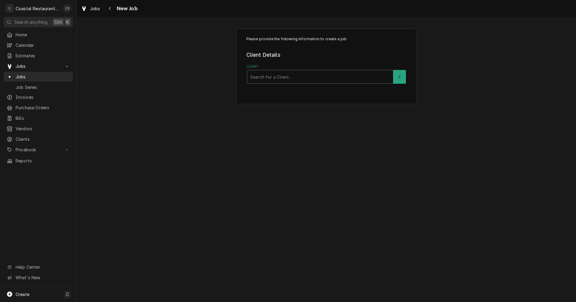
click at [272, 76] on div "Client" at bounding box center [320, 76] width 140 height 11
type input "Matts"
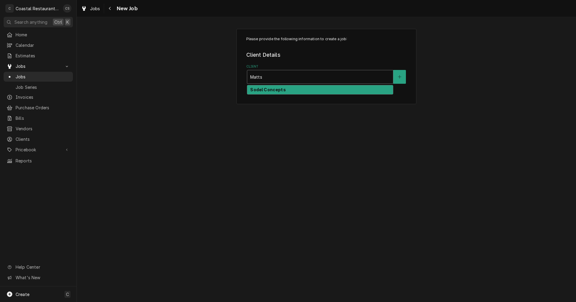
click at [274, 91] on strong "Sodel Concepts" at bounding box center [267, 89] width 35 height 5
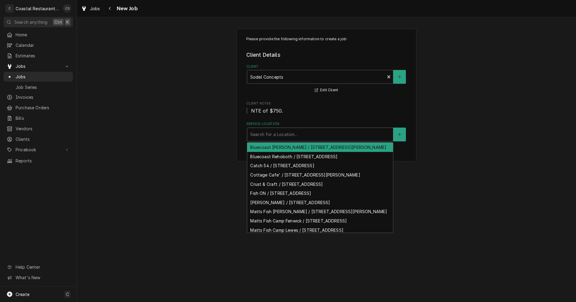
click at [277, 136] on div "Service Location" at bounding box center [320, 134] width 140 height 11
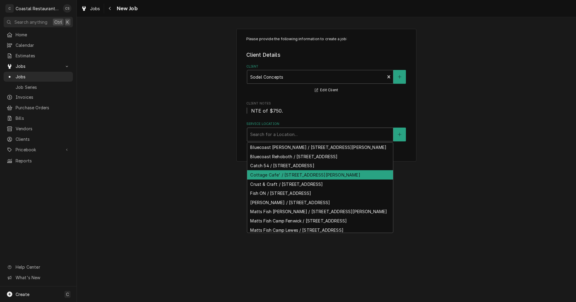
scroll to position [27, 0]
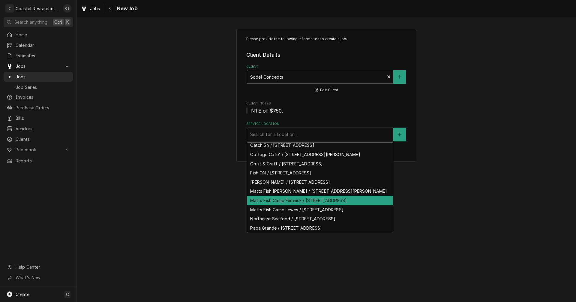
click at [292, 205] on div "Matts Fish Camp Fenwick / 700 Coastal Hwy, Fenwick Island, DE 19944" at bounding box center [320, 200] width 146 height 9
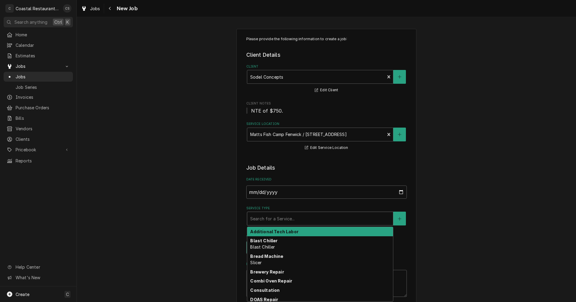
click at [274, 219] on div "Service Type" at bounding box center [320, 218] width 140 height 11
type textarea "x"
type input "F"
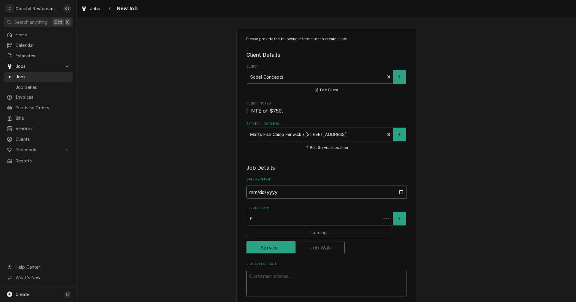
type textarea "x"
type input "Fr"
type textarea "x"
type input "Fry"
type textarea "x"
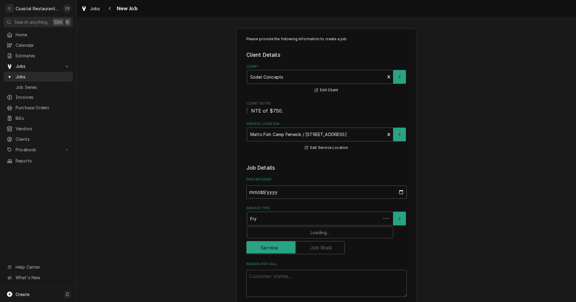
type input "Frye"
type textarea "x"
type input "Fryer"
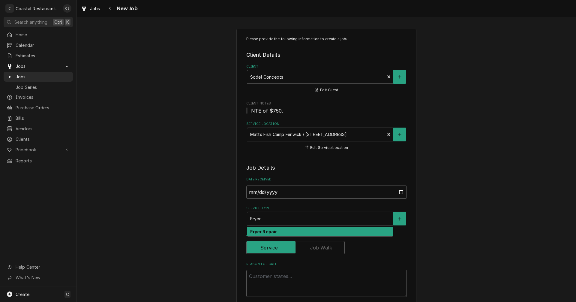
click at [267, 233] on strong "Fryer Repair" at bounding box center [263, 231] width 27 height 5
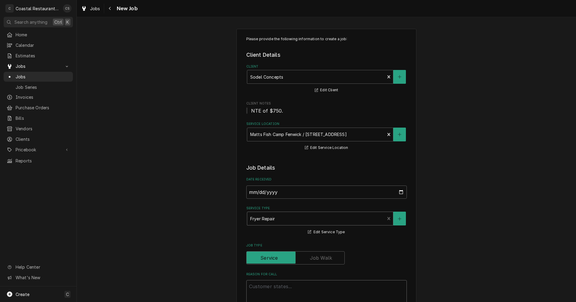
click at [262, 289] on textarea "Reason For Call" at bounding box center [327, 293] width 161 height 27
click at [253, 288] on textarea "Reason For Call" at bounding box center [327, 293] width 161 height 27
paste textarea "Work Order ID: 14145"
type textarea "x"
type textarea "Work Order ID: 14145"
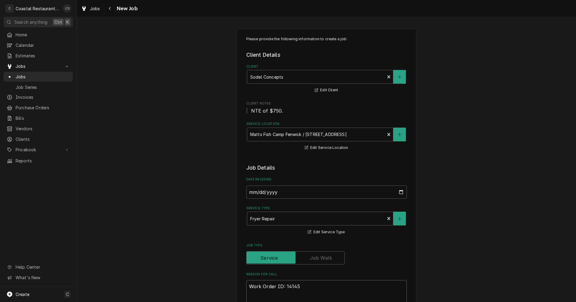
type textarea "x"
type textarea "Work Order ID: 14145"
type textarea "x"
type textarea "Work Order ID: 14145"
click at [308, 286] on textarea "Work Order ID: 14145" at bounding box center [327, 293] width 161 height 27
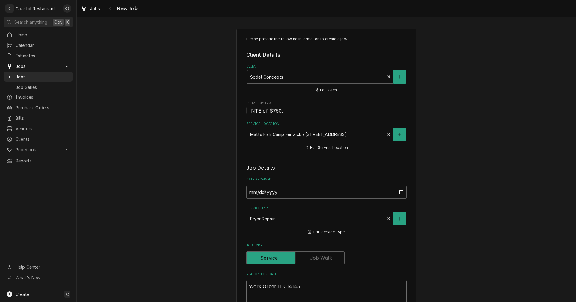
paste textarea "rear internal probe wire broke, I rigged it to last for now but will need repla…"
type textarea "x"
type textarea "Work Order ID: 14145 rear internal probe wire broke, I rigged it to last for no…"
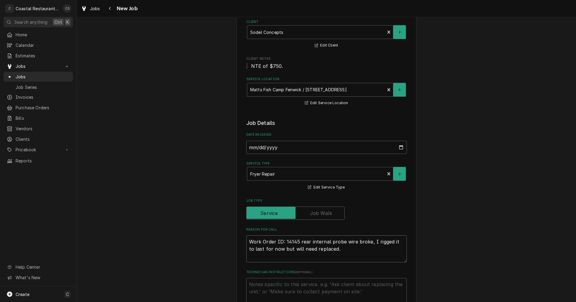
type textarea "x"
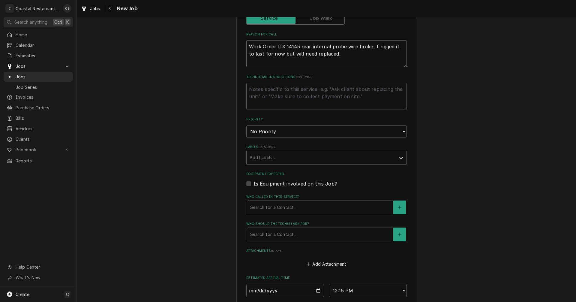
scroll to position [240, 0]
type textarea "Work Order ID: 14145 rear internal probe wire broke, I rigged it to last for no…"
click at [267, 157] on div "Labels" at bounding box center [321, 157] width 143 height 11
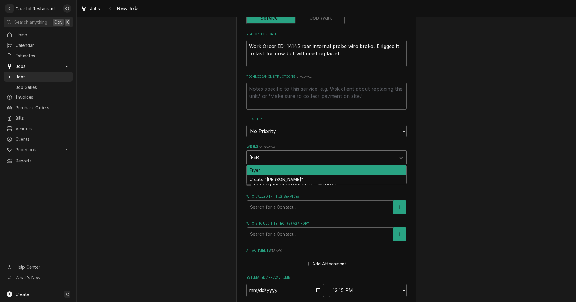
type input "Fryer"
click at [258, 170] on div "Fryer" at bounding box center [327, 169] width 160 height 9
type textarea "x"
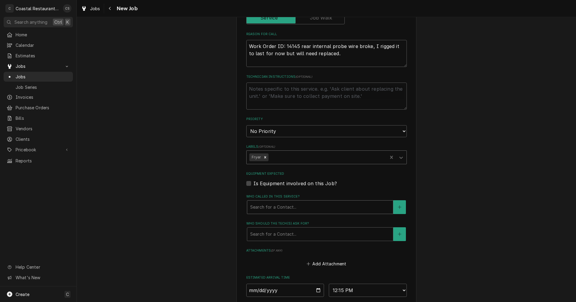
click at [273, 210] on div "Who called in this service?" at bounding box center [320, 207] width 140 height 11
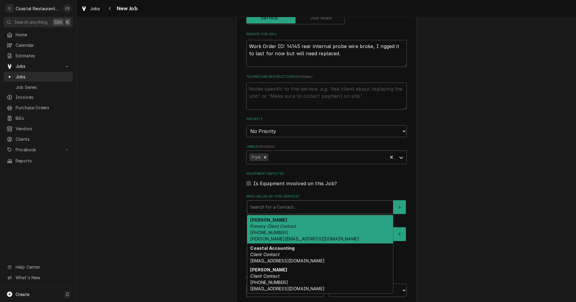
click at [272, 227] on em "Primary Client Contact" at bounding box center [273, 226] width 46 height 5
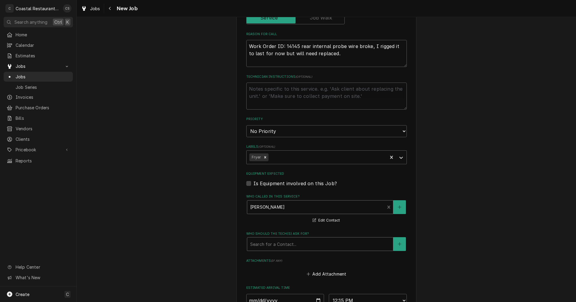
click at [274, 248] on div "Who should the tech(s) ask for?" at bounding box center [320, 244] width 140 height 11
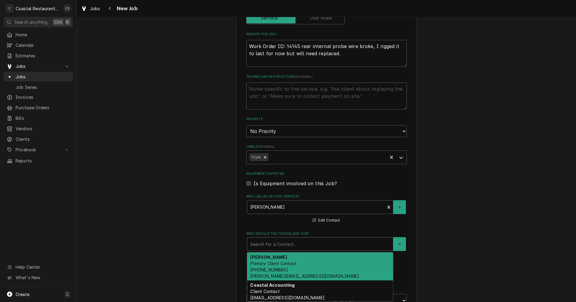
click at [273, 267] on span "(302) 381-0571 Andrew@sodelconcepts.com" at bounding box center [304, 272] width 109 height 11
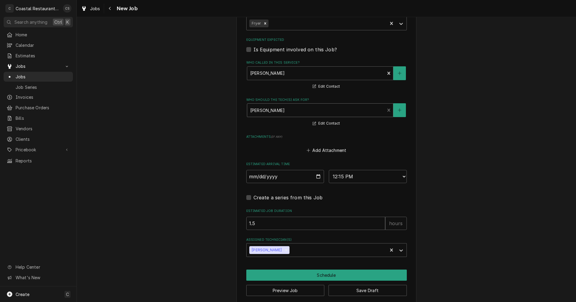
scroll to position [381, 0]
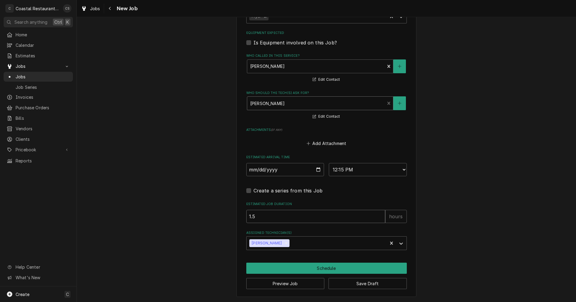
click at [284, 218] on input "1.5" at bounding box center [316, 216] width 139 height 13
type textarea "x"
type input "1"
type textarea "x"
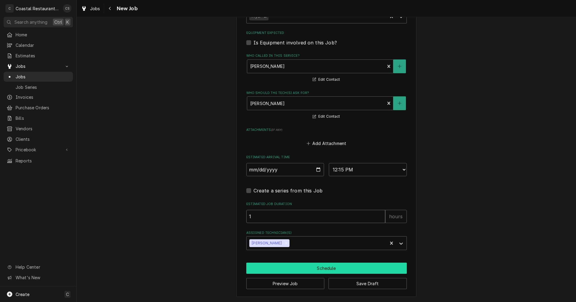
type input "1"
click at [319, 269] on button "Schedule" at bounding box center [327, 268] width 161 height 11
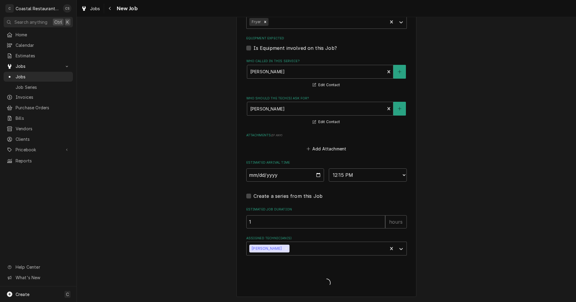
type textarea "x"
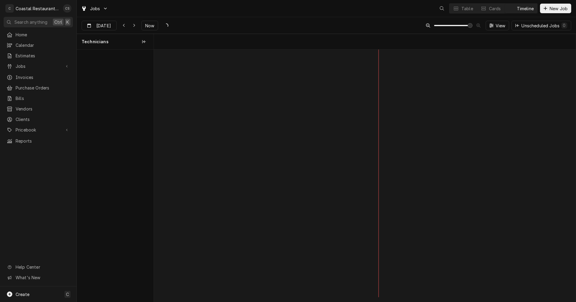
scroll to position [0, 8371]
